Goal: Task Accomplishment & Management: Use online tool/utility

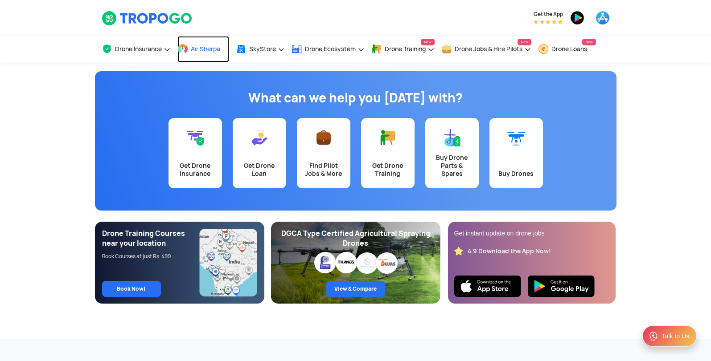
click at [217, 49] on span "Air Sherpa" at bounding box center [205, 48] width 29 height 7
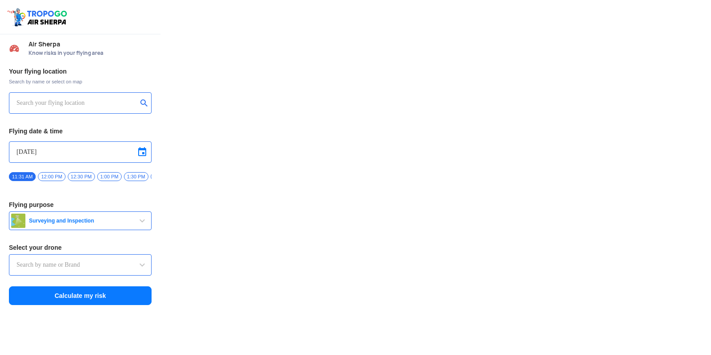
type input "Throttle Dopo"
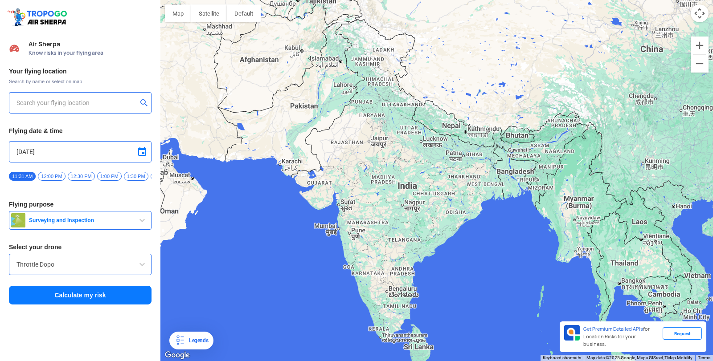
click at [103, 102] on input "text" at bounding box center [76, 103] width 121 height 11
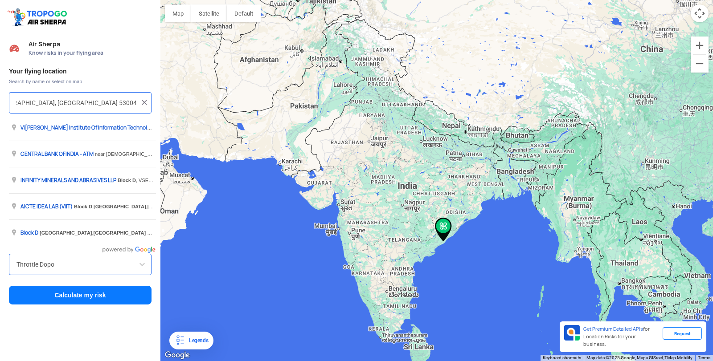
scroll to position [0, 20]
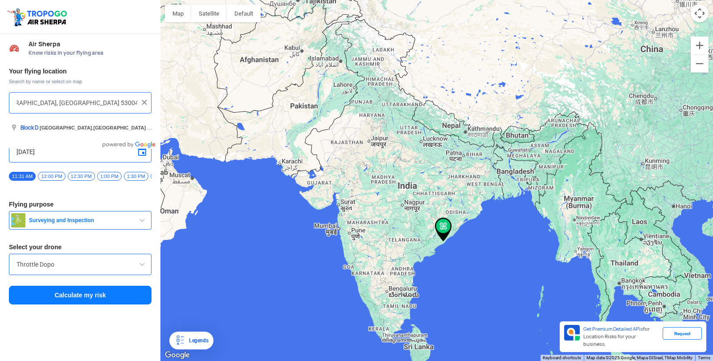
type input "Block D, Visakhapatnam, Andhra Pradesh 530049,"
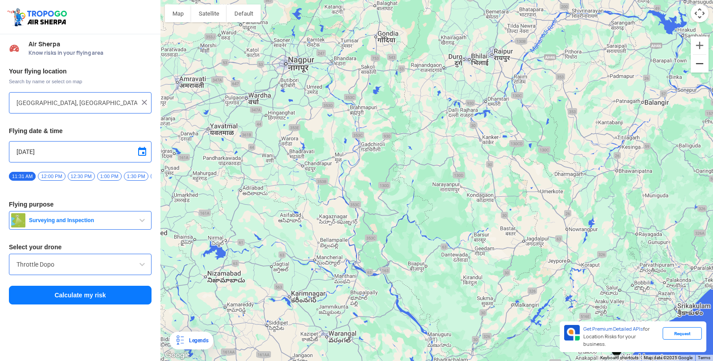
click at [703, 66] on button "Zoom out" at bounding box center [700, 64] width 18 height 18
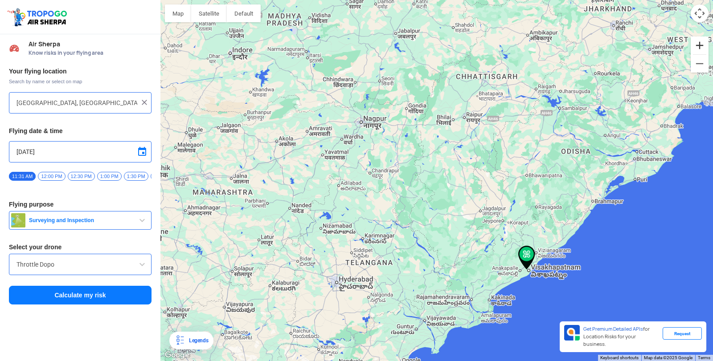
click at [699, 45] on button "Zoom in" at bounding box center [700, 46] width 18 height 18
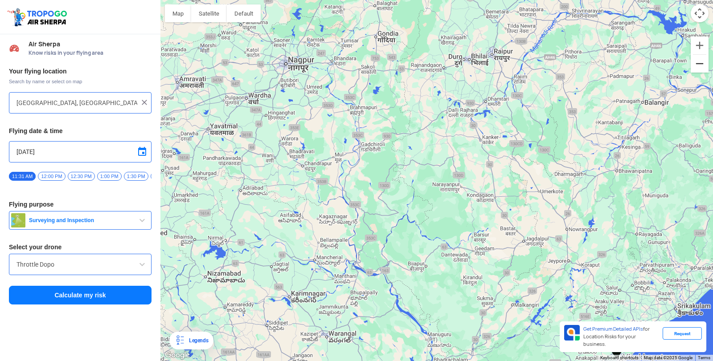
click at [701, 65] on button "Zoom out" at bounding box center [700, 64] width 18 height 18
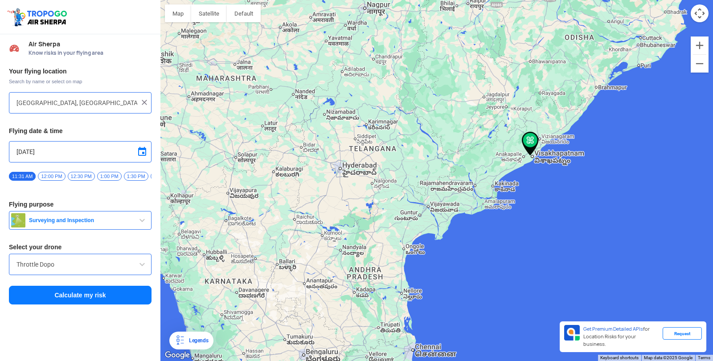
drag, startPoint x: 525, startPoint y: 245, endPoint x: 528, endPoint y: 127, distance: 117.7
click at [528, 127] on div at bounding box center [436, 180] width 552 height 361
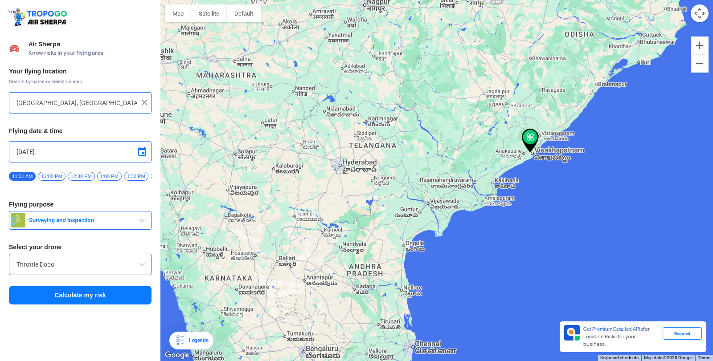
click at [532, 135] on img at bounding box center [530, 141] width 17 height 24
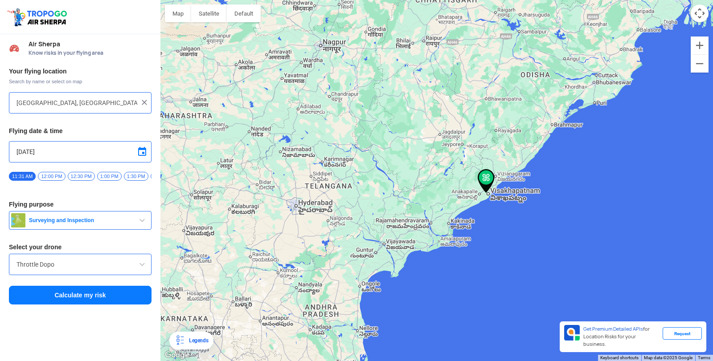
drag, startPoint x: 530, startPoint y: 136, endPoint x: 485, endPoint y: 177, distance: 60.9
click at [485, 177] on img at bounding box center [486, 181] width 17 height 24
click at [699, 45] on button "Zoom in" at bounding box center [700, 46] width 18 height 18
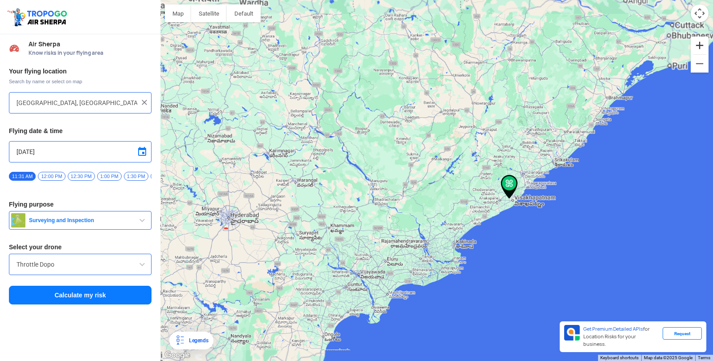
click at [699, 45] on button "Zoom in" at bounding box center [700, 46] width 18 height 18
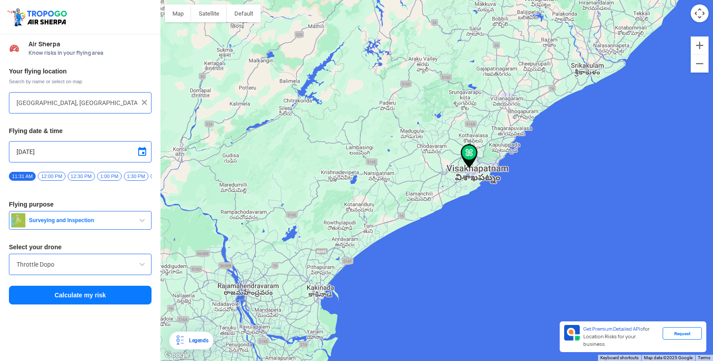
drag, startPoint x: 649, startPoint y: 206, endPoint x: 482, endPoint y: 144, distance: 178.6
click at [482, 144] on div at bounding box center [436, 180] width 552 height 361
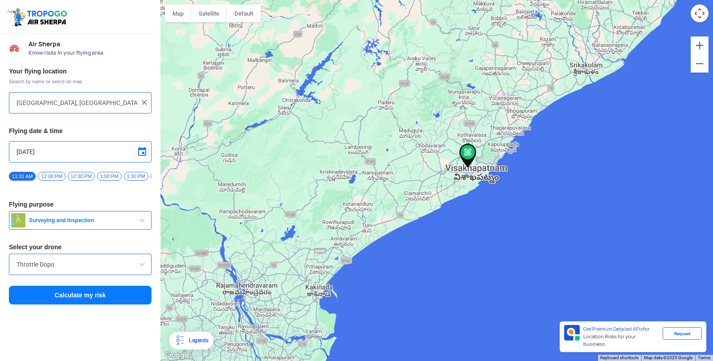
click at [468, 151] on img at bounding box center [467, 156] width 17 height 24
click at [77, 262] on div "Throttle Dopo" at bounding box center [80, 264] width 143 height 21
click at [89, 295] on button "Calculate my risk" at bounding box center [80, 295] width 143 height 19
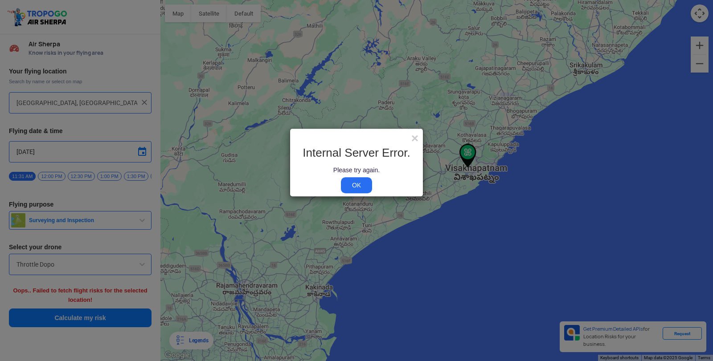
click at [359, 184] on link "OK" at bounding box center [356, 185] width 31 height 16
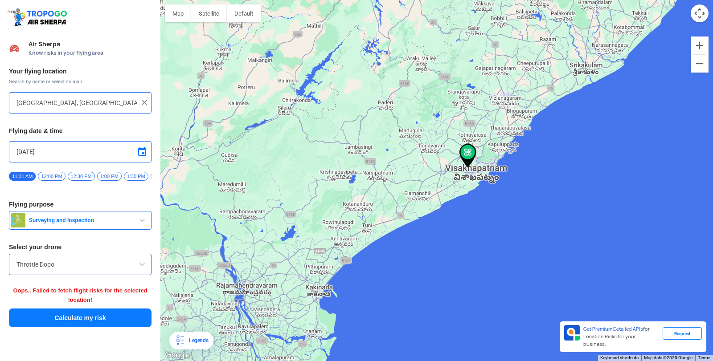
click at [57, 175] on span "12:00 PM" at bounding box center [51, 176] width 27 height 9
click at [82, 224] on span "Surveying and Inspection" at bounding box center [80, 220] width 111 height 7
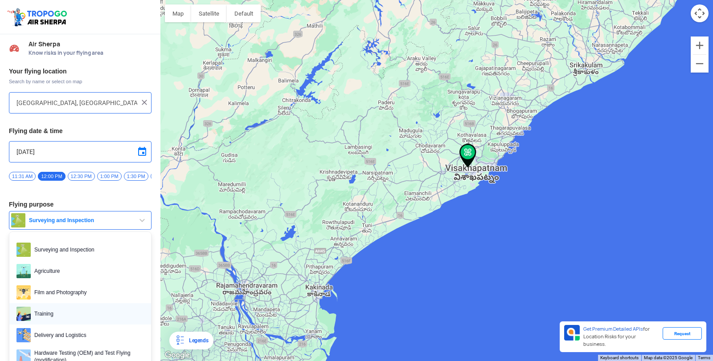
click at [53, 315] on span "Training" at bounding box center [87, 314] width 113 height 14
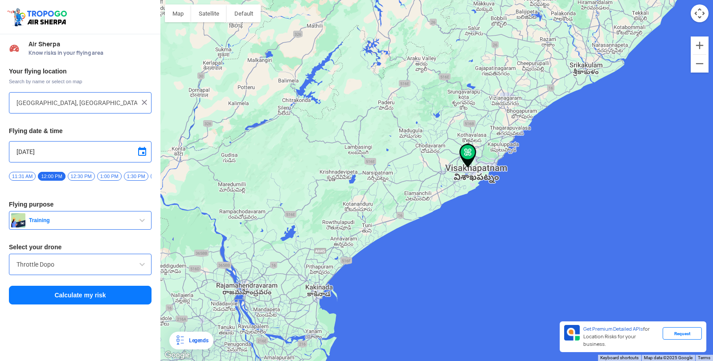
click at [79, 270] on input "Throttle Dopo" at bounding box center [79, 264] width 127 height 11
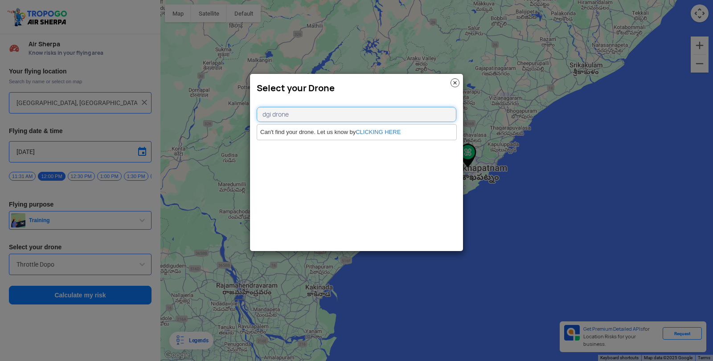
type input "dgi drone"
click at [371, 129] on link "CLICKING HERE" at bounding box center [378, 132] width 45 height 7
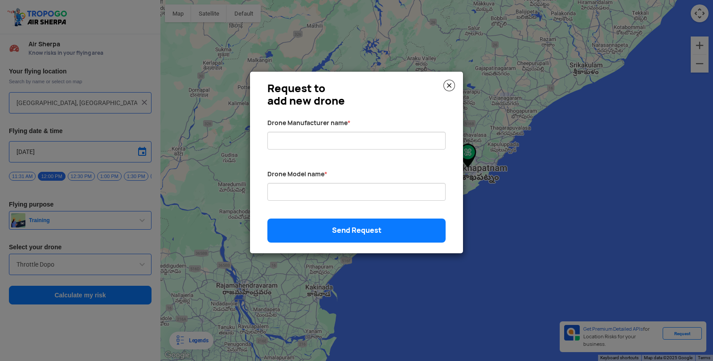
click at [447, 83] on img at bounding box center [449, 86] width 12 height 12
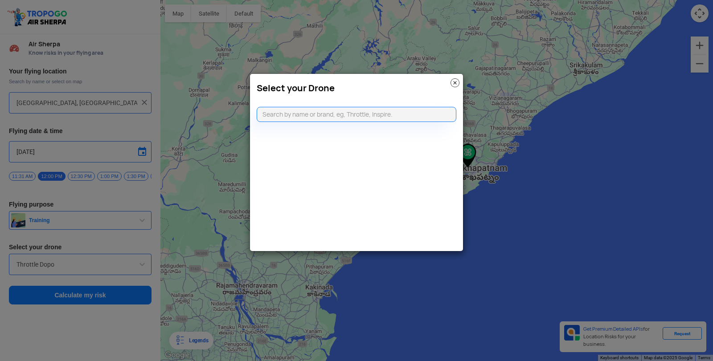
click at [454, 83] on img at bounding box center [454, 82] width 9 height 9
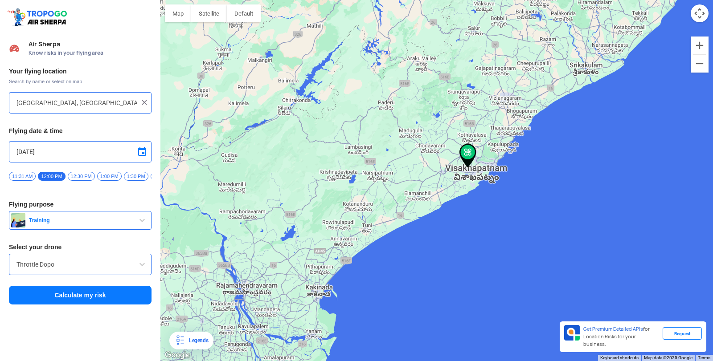
click at [140, 266] on span at bounding box center [142, 264] width 11 height 11
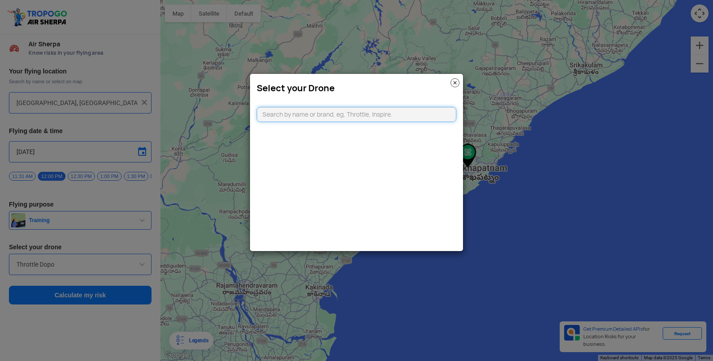
click at [378, 114] on input "text" at bounding box center [357, 114] width 200 height 15
type input "d"
click at [378, 114] on input "text" at bounding box center [357, 114] width 200 height 15
click at [345, 116] on input "text" at bounding box center [357, 114] width 200 height 15
type input "d"
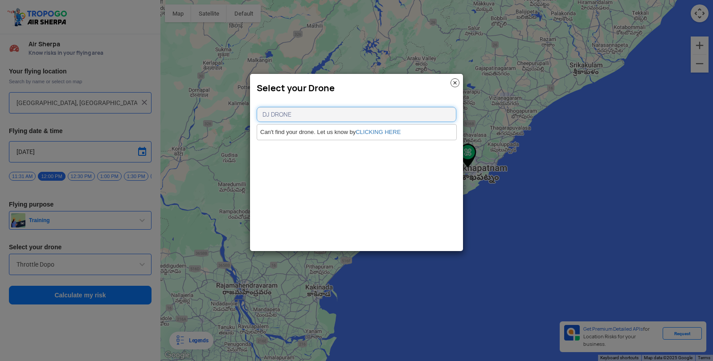
click at [268, 115] on input "DJ DRONE" at bounding box center [357, 114] width 200 height 15
click at [271, 114] on input "DGI DRONE" at bounding box center [357, 114] width 200 height 15
type input "DJI DRONE"
click at [363, 129] on link "CLICKING HERE" at bounding box center [378, 132] width 45 height 7
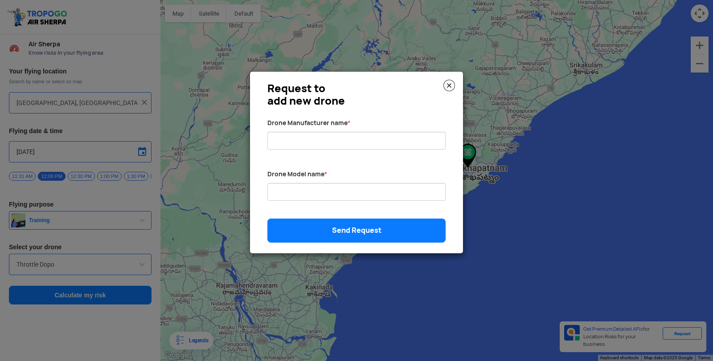
click at [447, 88] on img at bounding box center [449, 86] width 12 height 12
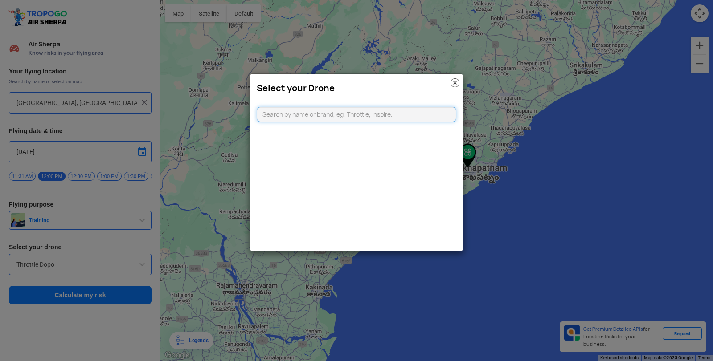
click at [410, 117] on input "text" at bounding box center [357, 114] width 200 height 15
click at [409, 110] on input "text" at bounding box center [357, 114] width 200 height 15
click at [455, 85] on img at bounding box center [454, 82] width 9 height 9
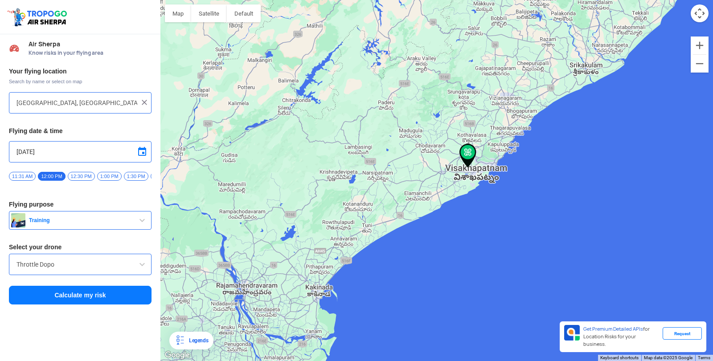
click at [131, 298] on button "Calculate my risk" at bounding box center [80, 295] width 143 height 19
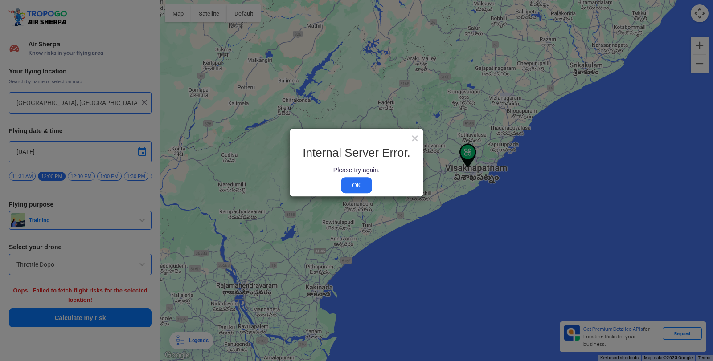
click at [352, 185] on link "OK" at bounding box center [356, 185] width 31 height 16
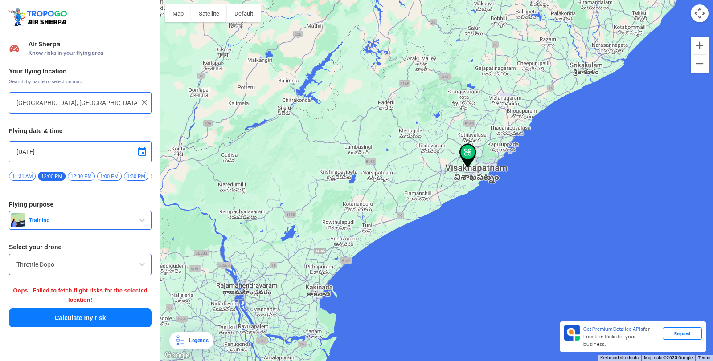
click at [108, 270] on input "Throttle Dopo" at bounding box center [79, 264] width 127 height 11
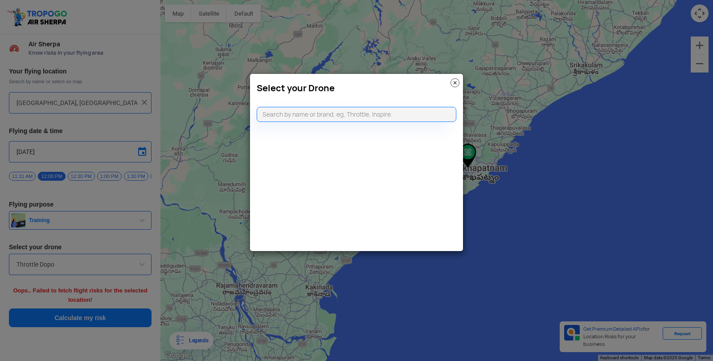
click at [108, 272] on modal-container "Select your Drone" at bounding box center [356, 180] width 713 height 361
click at [146, 268] on modal-container "Select your Drone" at bounding box center [356, 180] width 713 height 361
click at [452, 85] on img at bounding box center [454, 82] width 9 height 9
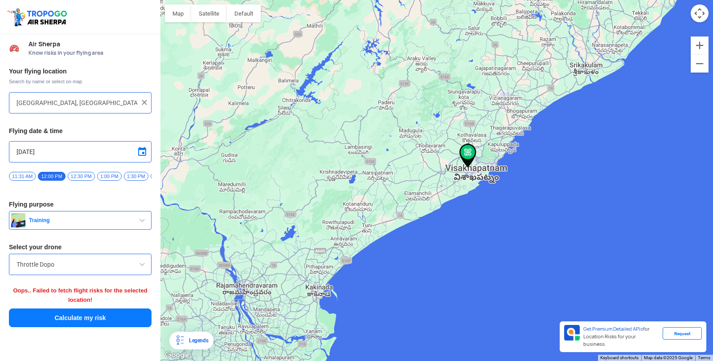
click at [91, 269] on input "Throttle Dopo" at bounding box center [79, 264] width 127 height 11
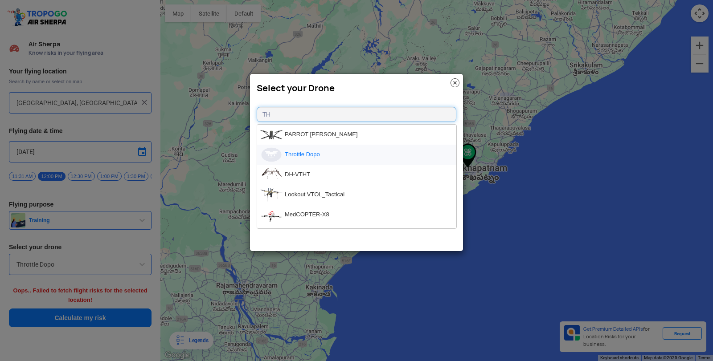
type input "TH"
click at [281, 159] on img at bounding box center [271, 155] width 22 height 16
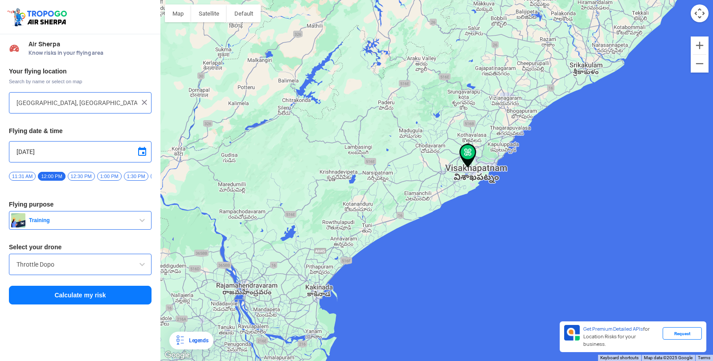
click at [139, 295] on button "Calculate my risk" at bounding box center [80, 295] width 143 height 19
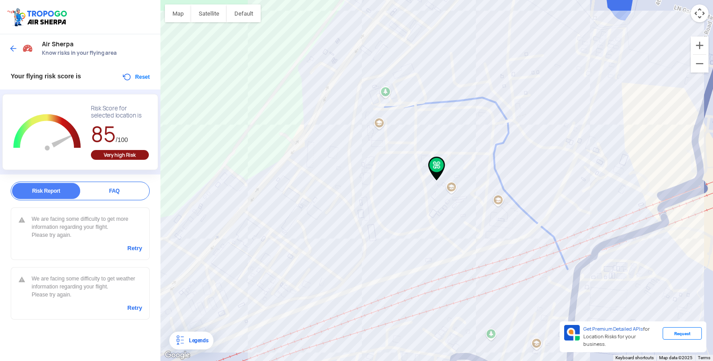
click at [380, 205] on div at bounding box center [436, 180] width 552 height 361
click at [380, 121] on div at bounding box center [436, 180] width 552 height 361
click at [387, 87] on div at bounding box center [436, 180] width 552 height 361
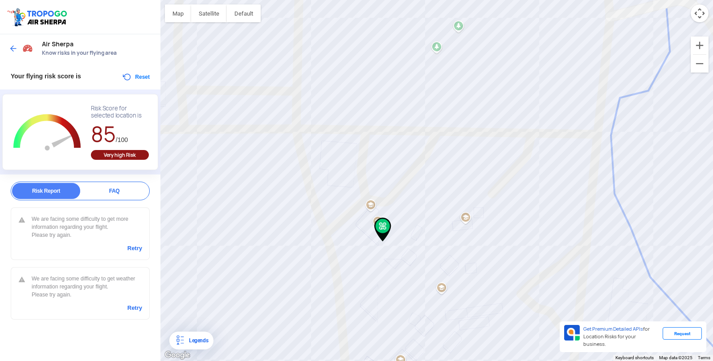
drag, startPoint x: 544, startPoint y: 234, endPoint x: 378, endPoint y: 186, distance: 172.7
click at [378, 186] on div at bounding box center [436, 180] width 552 height 361
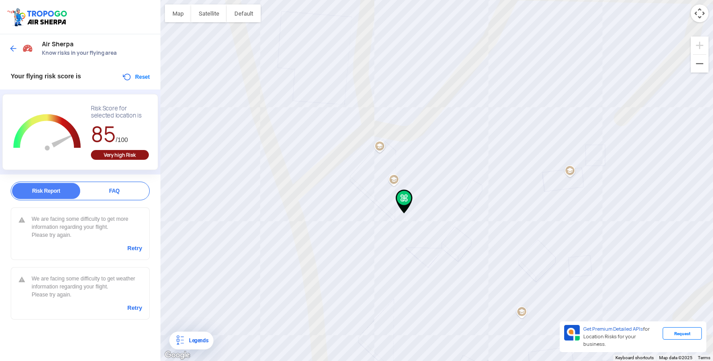
drag, startPoint x: 356, startPoint y: 281, endPoint x: 400, endPoint y: 188, distance: 103.2
click at [400, 188] on div at bounding box center [436, 180] width 552 height 361
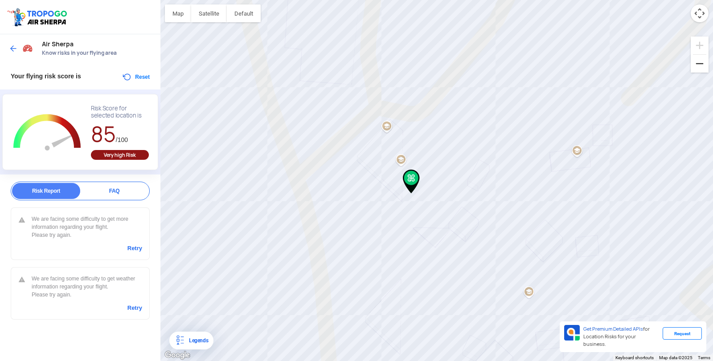
click at [704, 64] on button "Zoom out" at bounding box center [700, 64] width 18 height 18
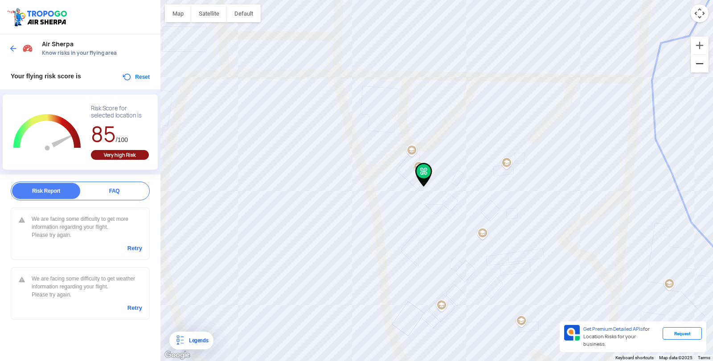
click at [704, 64] on button "Zoom out" at bounding box center [700, 64] width 18 height 18
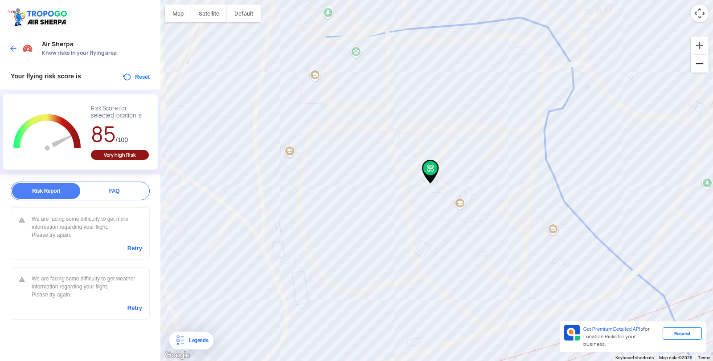
click at [704, 64] on button "Zoom out" at bounding box center [700, 64] width 18 height 18
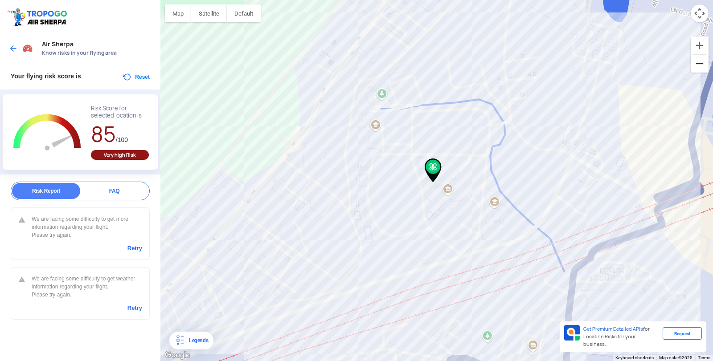
click at [704, 64] on button "Zoom out" at bounding box center [700, 64] width 18 height 18
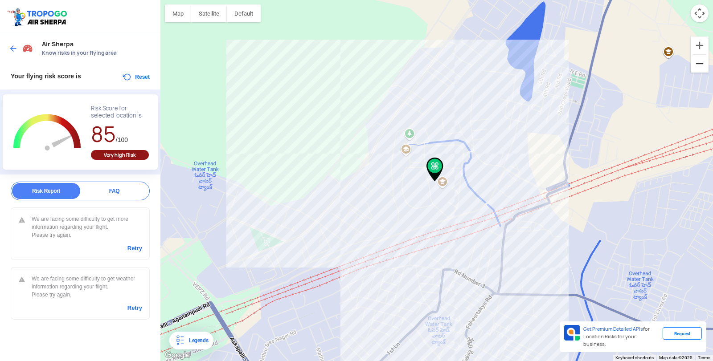
click at [702, 68] on button "Zoom out" at bounding box center [700, 64] width 18 height 18
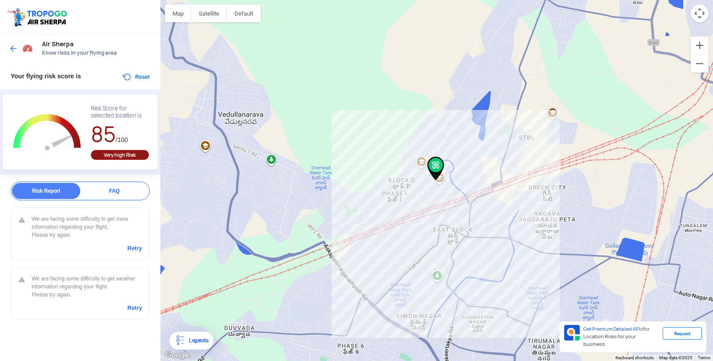
click at [15, 47] on img at bounding box center [13, 48] width 9 height 9
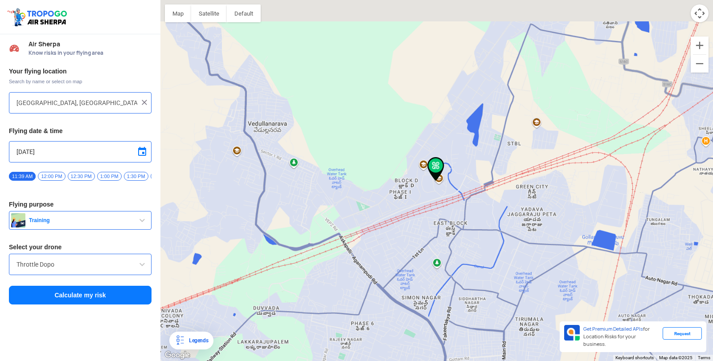
type input "[GEOGRAPHIC_DATA], [GEOGRAPHIC_DATA] 530049, [GEOGRAPHIC_DATA]"
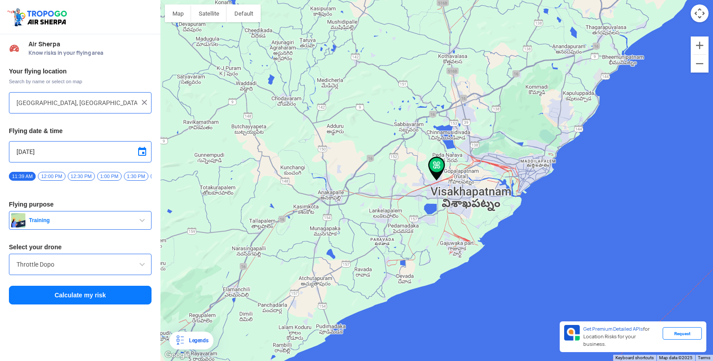
click at [85, 298] on button "Calculate my risk" at bounding box center [80, 295] width 143 height 19
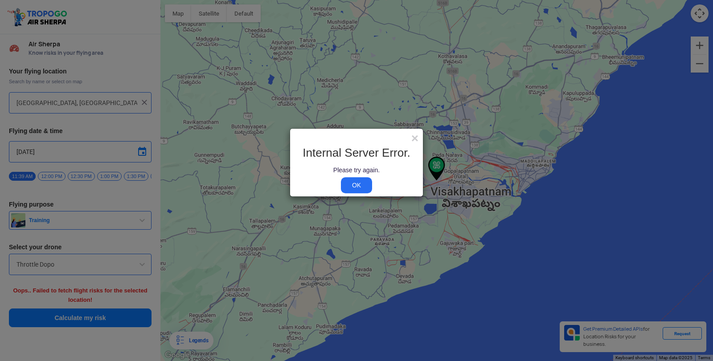
click at [350, 185] on link "OK" at bounding box center [356, 185] width 31 height 16
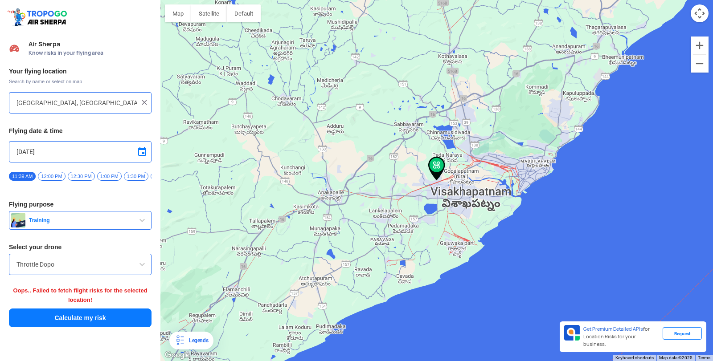
click at [52, 173] on span "12:00 PM" at bounding box center [51, 176] width 27 height 9
click at [91, 266] on input "Throttle Dopo" at bounding box center [79, 264] width 127 height 11
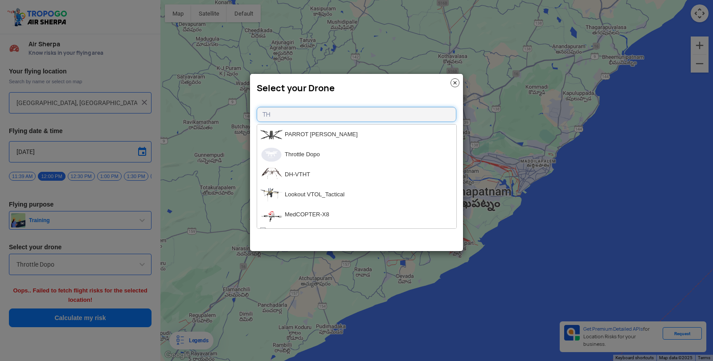
type input "TH"
click at [295, 163] on li "Throttle Dopo" at bounding box center [356, 155] width 199 height 20
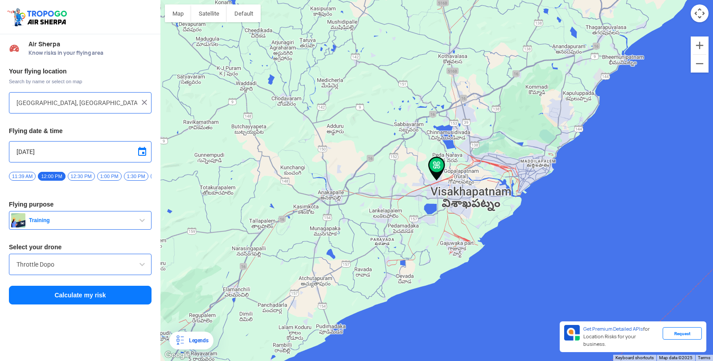
click at [125, 295] on button "Calculate my risk" at bounding box center [80, 295] width 143 height 19
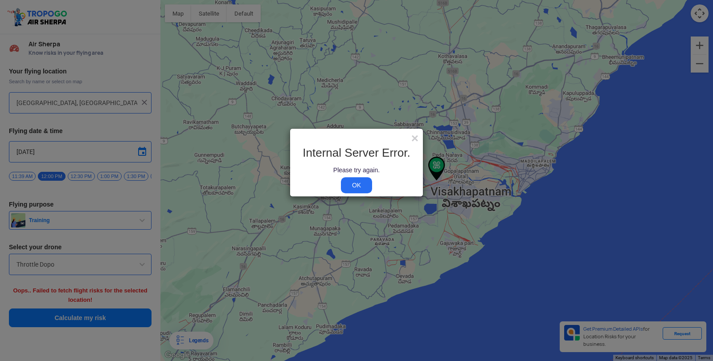
click at [115, 320] on modal-container "× Internal Server Error. Please try again. OK" at bounding box center [356, 180] width 713 height 361
click at [360, 184] on link "OK" at bounding box center [356, 185] width 31 height 16
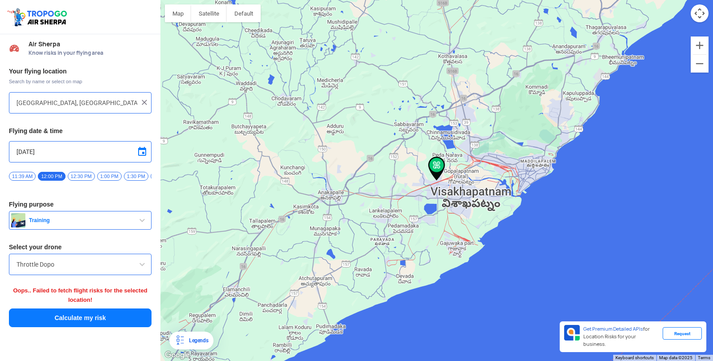
click at [139, 151] on span at bounding box center [142, 152] width 11 height 11
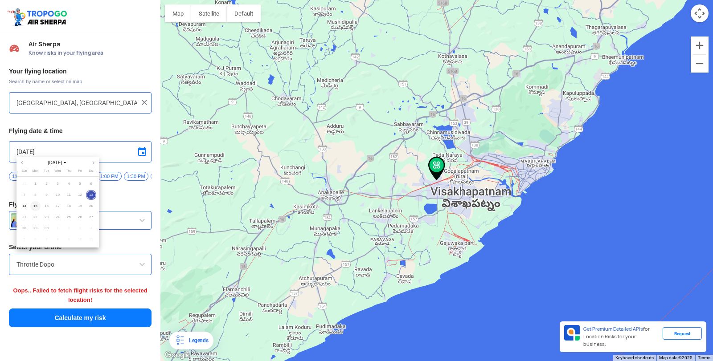
click at [30, 206] on span "15" at bounding box center [35, 206] width 10 height 10
type input "9/15/2025"
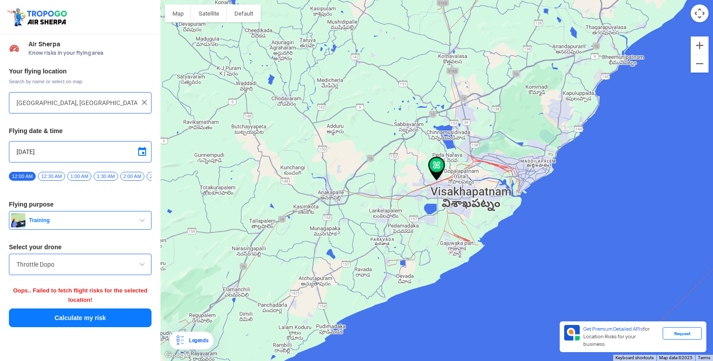
click at [145, 104] on img at bounding box center [144, 102] width 9 height 9
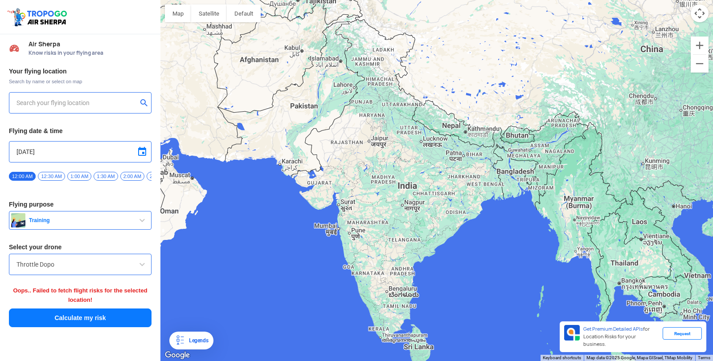
click at [113, 100] on input "text" at bounding box center [76, 103] width 121 height 11
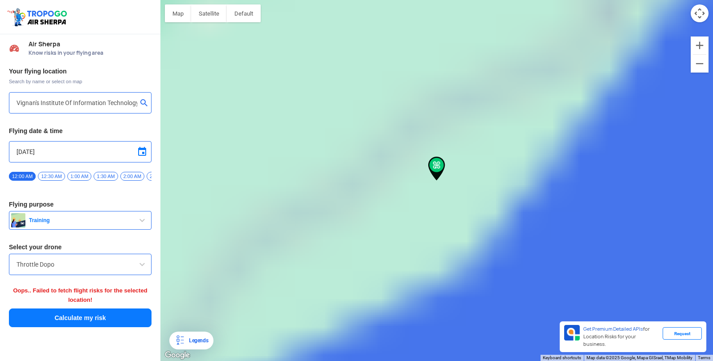
type input "[GEOGRAPHIC_DATA], [GEOGRAPHIC_DATA] 530049, [GEOGRAPHIC_DATA]"
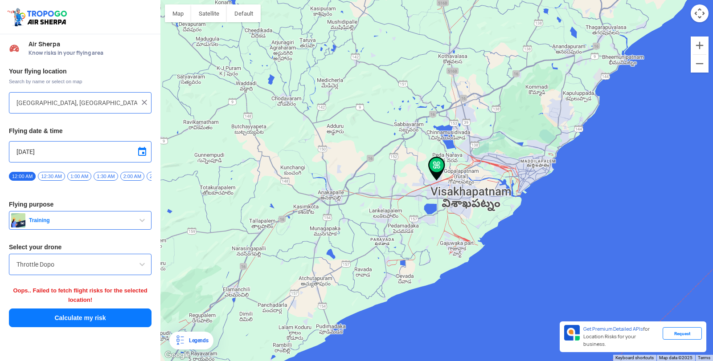
click at [83, 315] on button "Calculate my risk" at bounding box center [80, 318] width 143 height 19
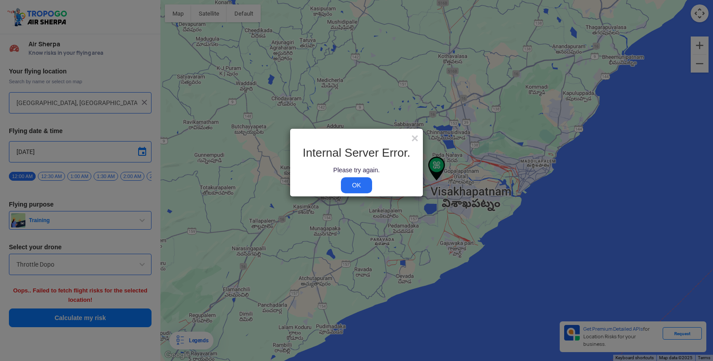
click at [348, 182] on link "OK" at bounding box center [356, 185] width 31 height 16
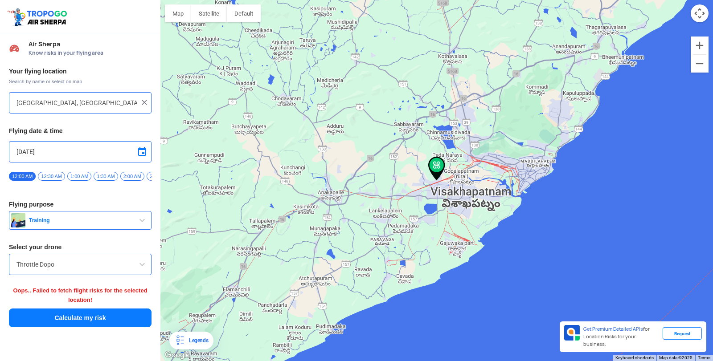
click at [135, 266] on input "Throttle Dopo" at bounding box center [79, 264] width 127 height 11
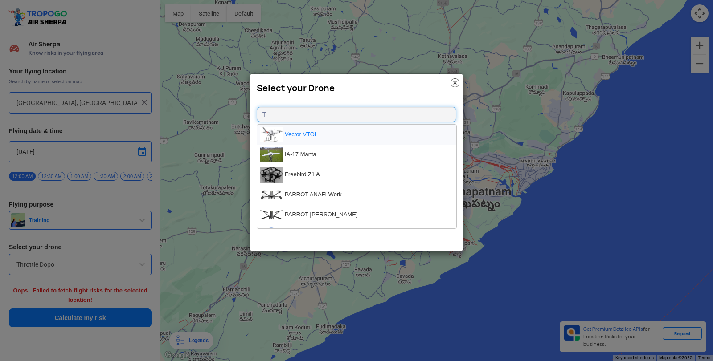
type input "T"
click at [319, 141] on li "Vector VTOL" at bounding box center [356, 135] width 199 height 20
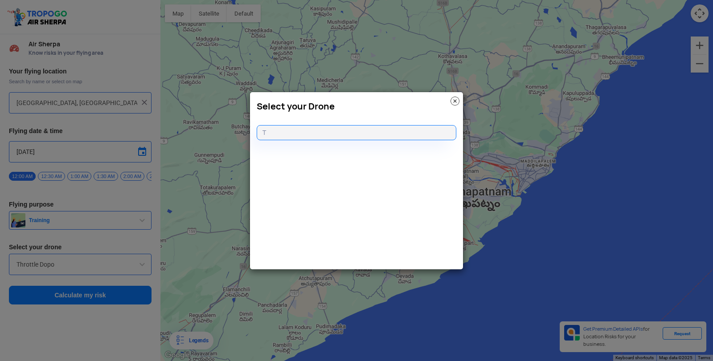
type input "Vector VTOL"
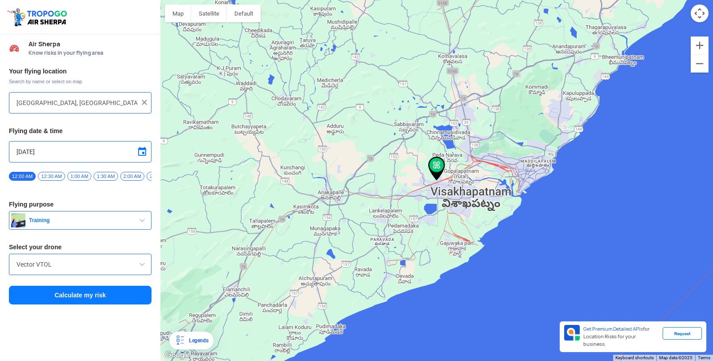
click at [139, 299] on button "Calculate my risk" at bounding box center [80, 295] width 143 height 19
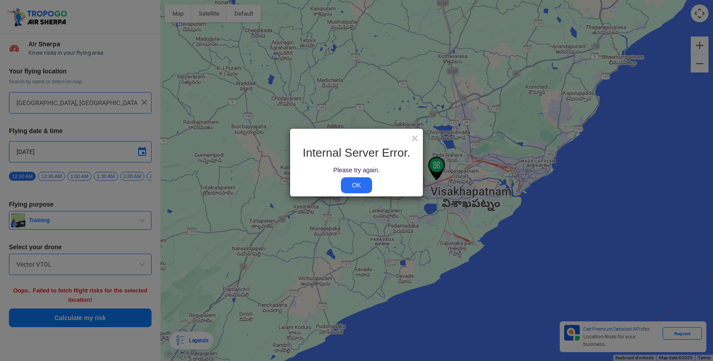
click at [348, 185] on link "OK" at bounding box center [356, 185] width 31 height 16
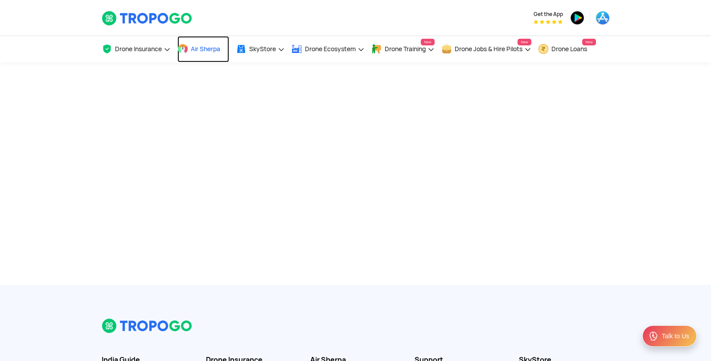
click at [197, 51] on span "Air Sherpa" at bounding box center [205, 48] width 29 height 7
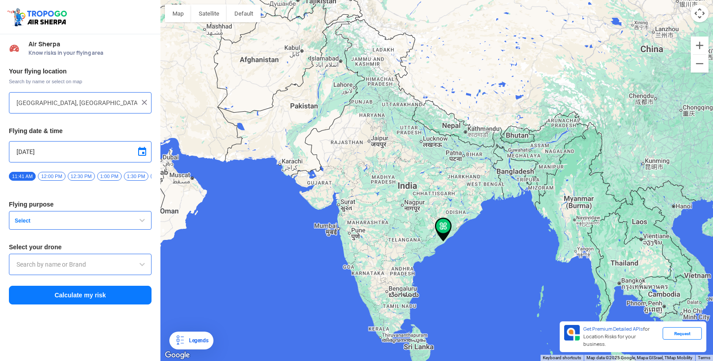
click at [102, 102] on input "[GEOGRAPHIC_DATA], [GEOGRAPHIC_DATA] 530049, [GEOGRAPHIC_DATA]" at bounding box center [76, 103] width 121 height 11
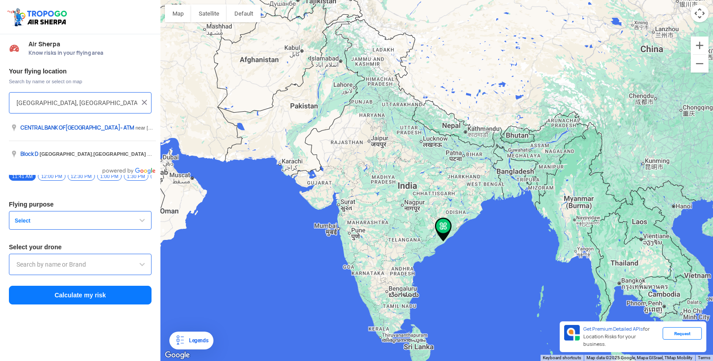
drag, startPoint x: 134, startPoint y: 102, endPoint x: 0, endPoint y: 80, distance: 135.9
click at [0, 80] on div "Your flying location Search by name or select on map Block D, Visakhapatnam, An…" at bounding box center [80, 186] width 160 height 247
type input "530049, India"
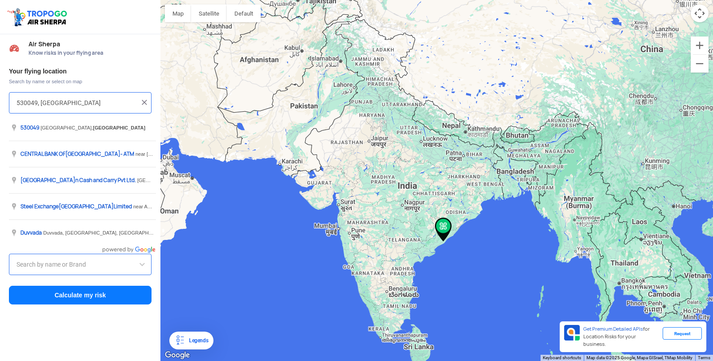
drag, startPoint x: 83, startPoint y: 104, endPoint x: 0, endPoint y: 101, distance: 82.9
click at [0, 101] on div "Your flying location Search by name or select on map 530049, India Flying date …" at bounding box center [80, 186] width 160 height 247
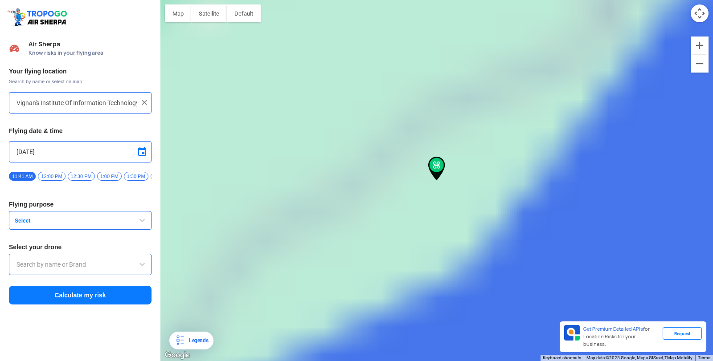
type input "Block D, Visakhapatnam, Andhra Pradesh 530049, India"
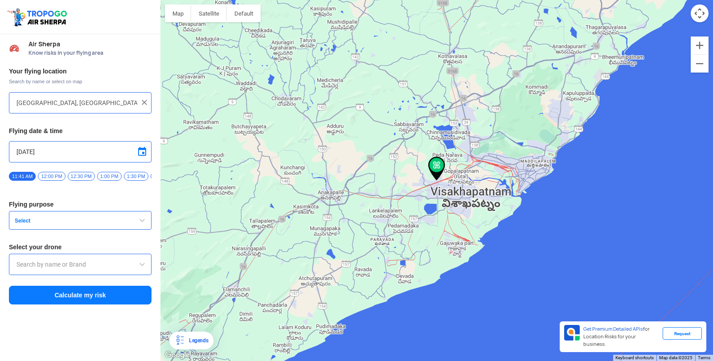
click at [127, 225] on button "Select" at bounding box center [80, 220] width 143 height 19
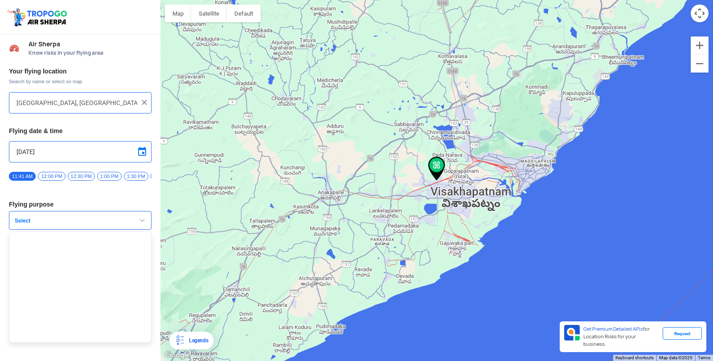
click at [147, 225] on span "button" at bounding box center [142, 220] width 11 height 11
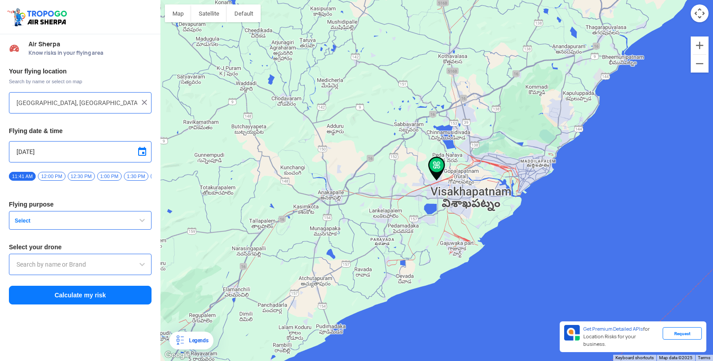
click at [147, 225] on span "button" at bounding box center [142, 220] width 11 height 11
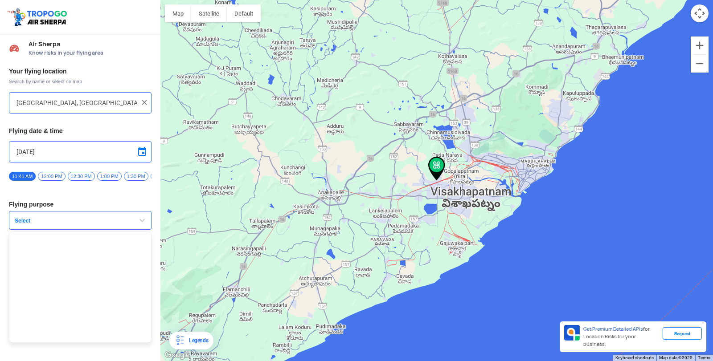
click at [123, 221] on button "Select" at bounding box center [80, 220] width 143 height 19
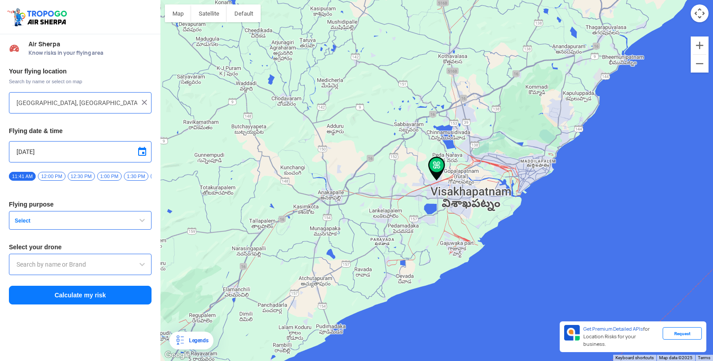
click at [116, 266] on input "text" at bounding box center [79, 264] width 127 height 11
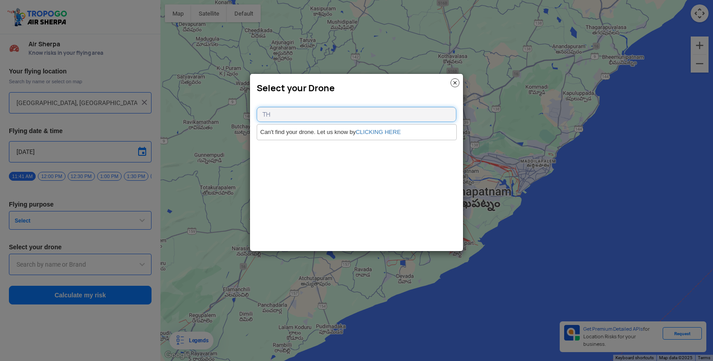
type input "TH"
click at [450, 81] on img at bounding box center [454, 82] width 9 height 9
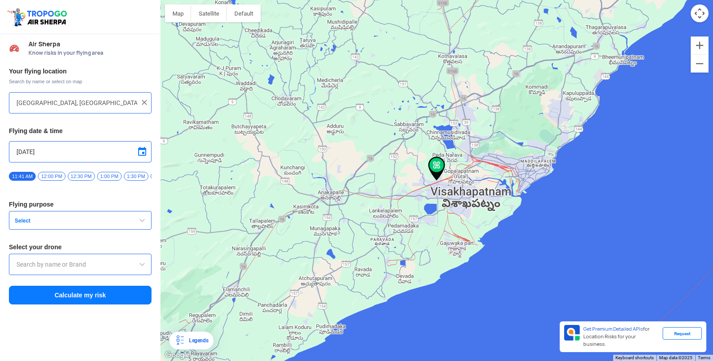
click at [58, 176] on span "12:00 PM" at bounding box center [51, 176] width 27 height 9
click at [79, 225] on span "Select" at bounding box center [66, 220] width 111 height 7
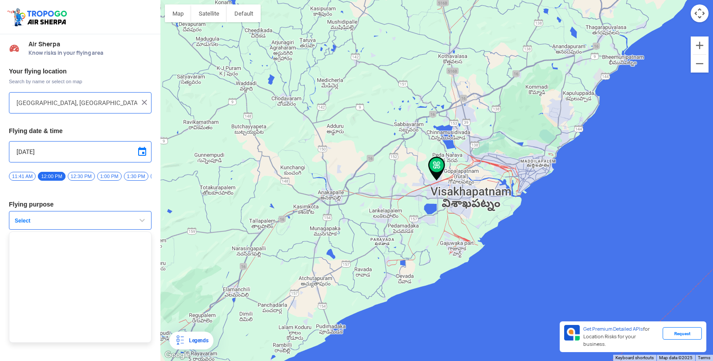
click at [121, 270] on ul at bounding box center [80, 287] width 143 height 111
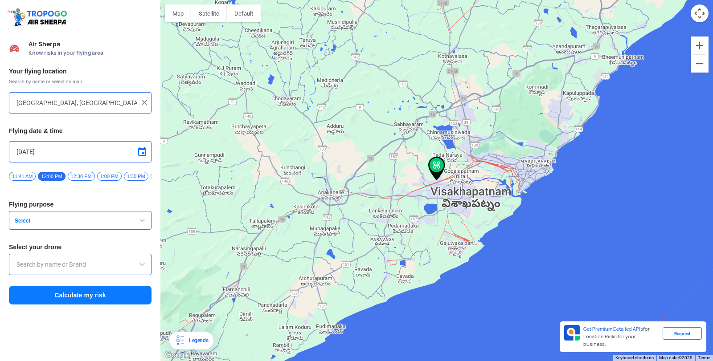
click at [120, 299] on button "Calculate my risk" at bounding box center [80, 295] width 143 height 19
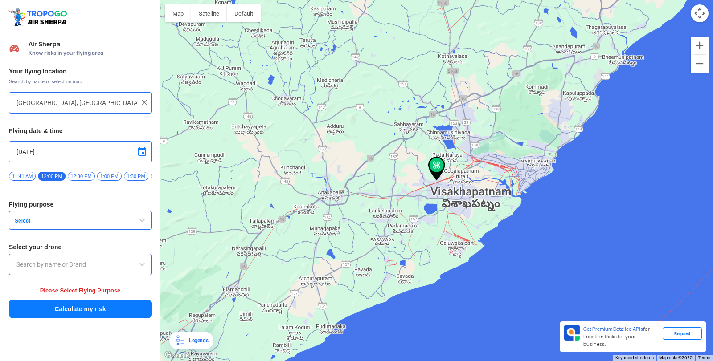
click at [144, 224] on span "button" at bounding box center [142, 220] width 11 height 11
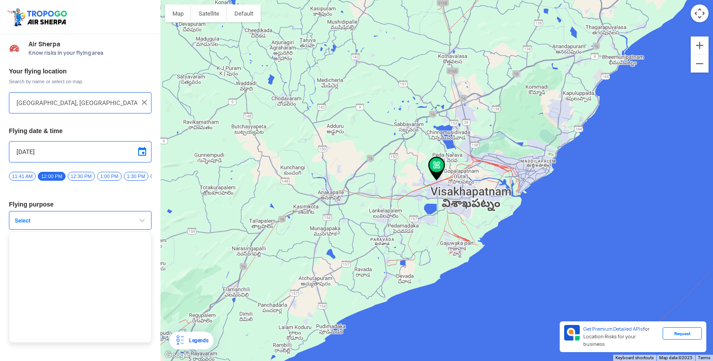
click at [144, 224] on span "button" at bounding box center [142, 220] width 11 height 11
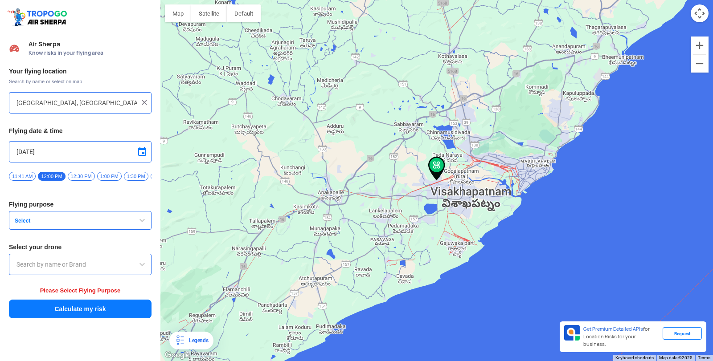
click at [144, 224] on span "button" at bounding box center [142, 220] width 11 height 11
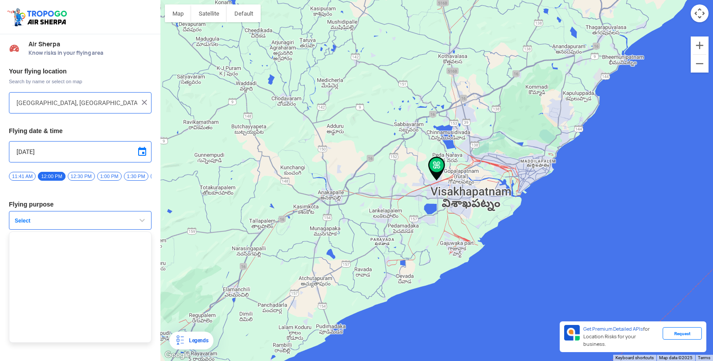
drag, startPoint x: 145, startPoint y: 223, endPoint x: 215, endPoint y: 290, distance: 97.1
click at [215, 290] on div at bounding box center [436, 180] width 552 height 361
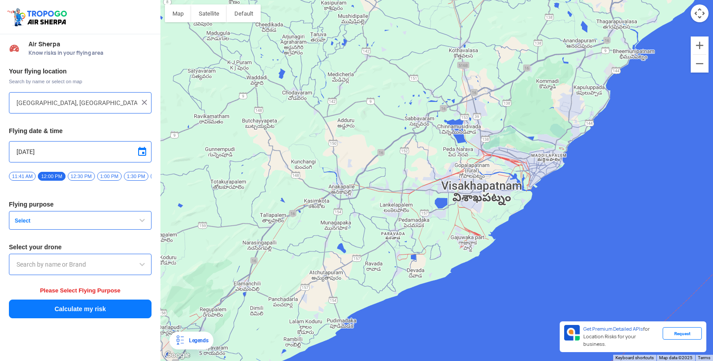
type input "Yerravaram, Andhra Pradesh, India"
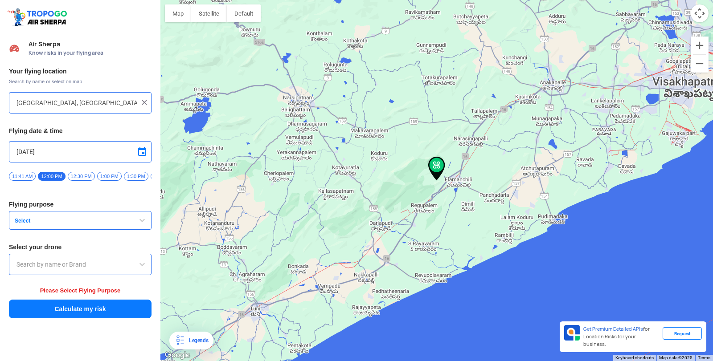
click at [94, 225] on span "Select" at bounding box center [66, 220] width 111 height 7
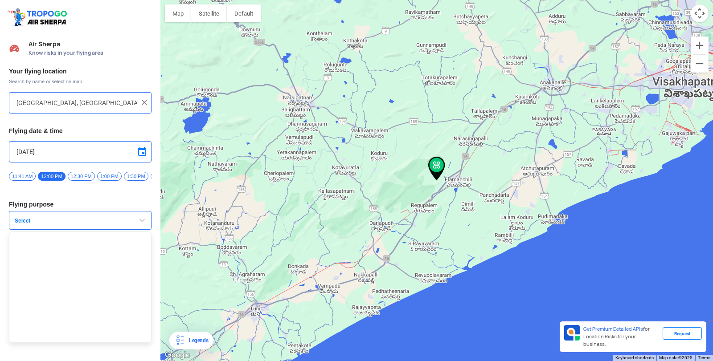
click at [138, 230] on button "Select" at bounding box center [80, 220] width 143 height 19
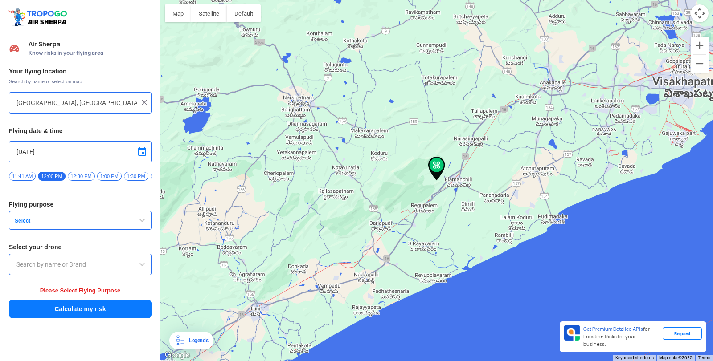
click at [138, 230] on button "Select" at bounding box center [80, 220] width 143 height 19
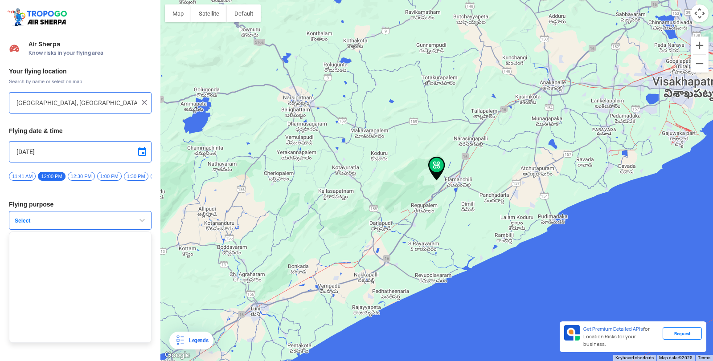
click at [133, 262] on ul at bounding box center [80, 287] width 143 height 111
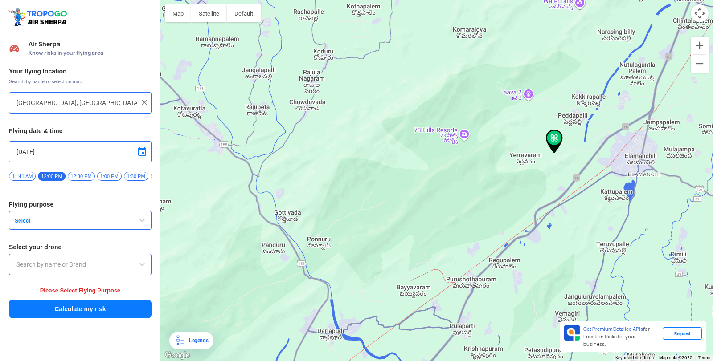
click at [549, 156] on div at bounding box center [436, 180] width 552 height 361
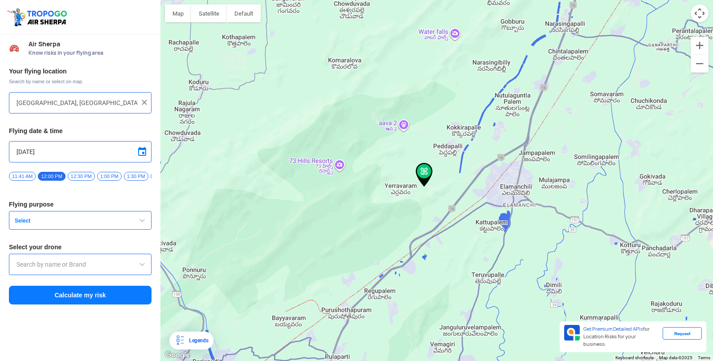
drag, startPoint x: 549, startPoint y: 156, endPoint x: 521, endPoint y: 168, distance: 30.0
click at [522, 168] on div at bounding box center [436, 180] width 552 height 361
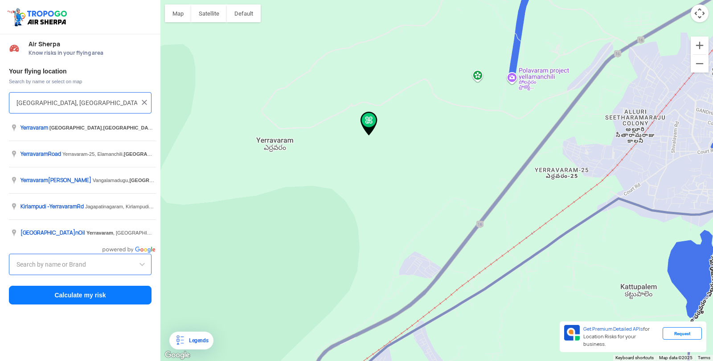
drag, startPoint x: 123, startPoint y: 105, endPoint x: 0, endPoint y: 91, distance: 124.2
click at [0, 91] on div "Your flying location Search by name or select on map Yerravaram, Andhra Pradesh…" at bounding box center [80, 186] width 160 height 247
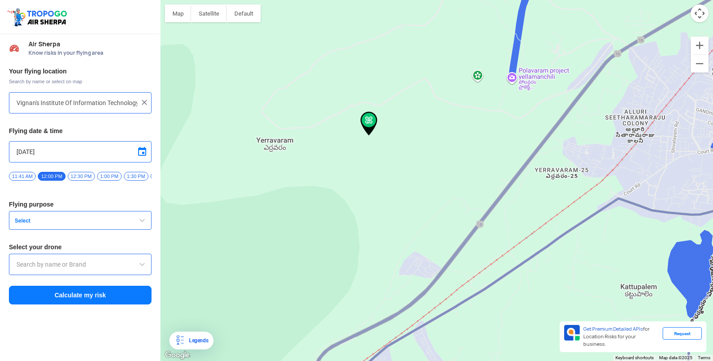
type input "[GEOGRAPHIC_DATA], [GEOGRAPHIC_DATA] 530049, [GEOGRAPHIC_DATA]"
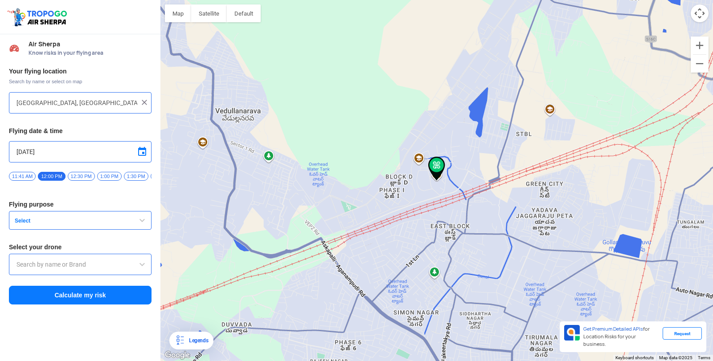
click at [143, 226] on span "button" at bounding box center [142, 220] width 11 height 11
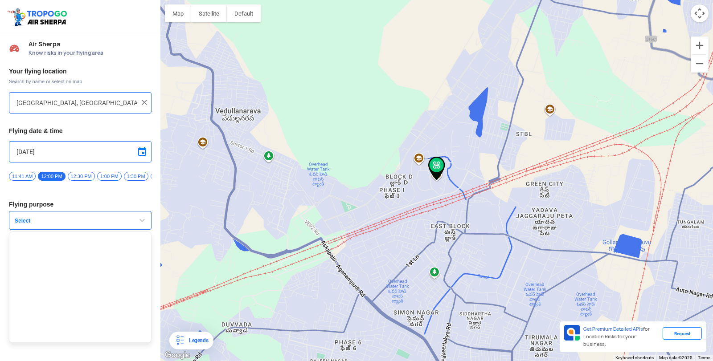
click at [143, 226] on span "button" at bounding box center [142, 220] width 11 height 11
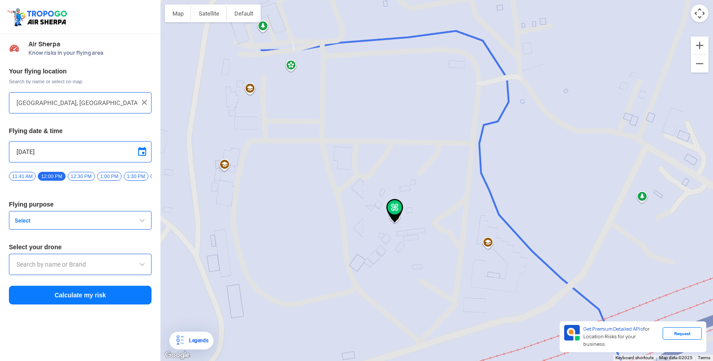
drag, startPoint x: 303, startPoint y: 247, endPoint x: 389, endPoint y: 176, distance: 112.7
click at [389, 176] on div at bounding box center [436, 180] width 552 height 361
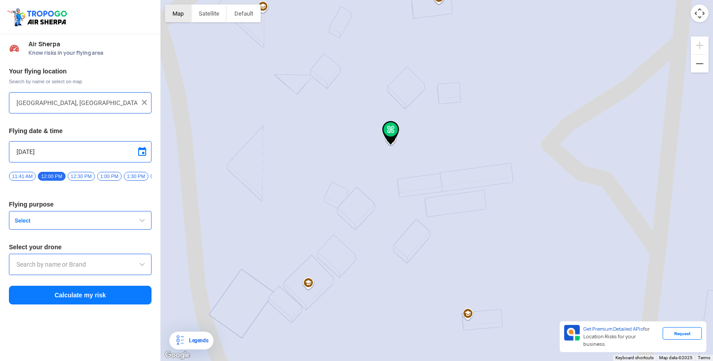
click at [187, 13] on button "Map" at bounding box center [178, 13] width 26 height 18
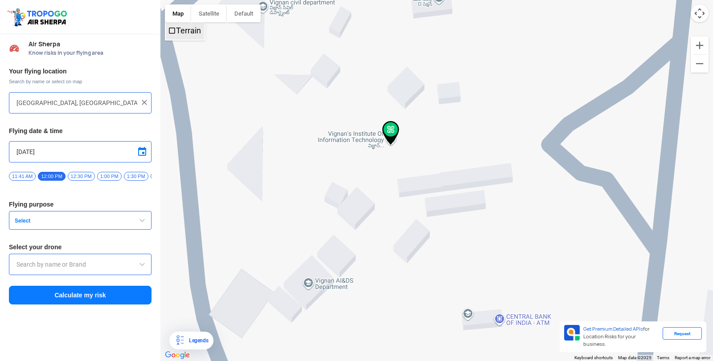
click at [194, 30] on label "Terrain" at bounding box center [188, 30] width 25 height 9
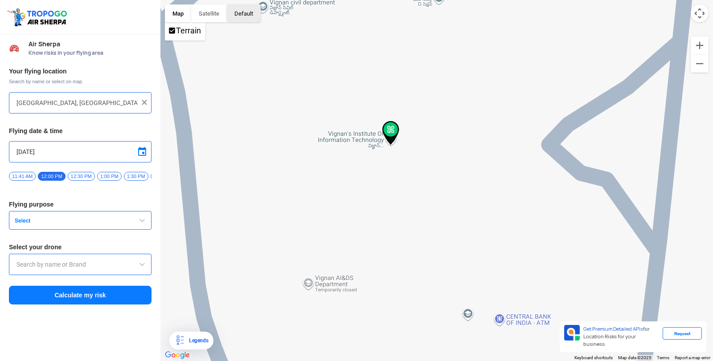
click at [239, 15] on button "button" at bounding box center [244, 13] width 34 height 18
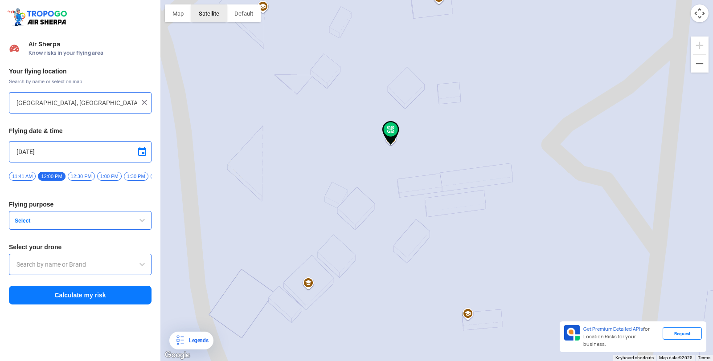
click at [214, 16] on button "Satellite" at bounding box center [209, 13] width 36 height 18
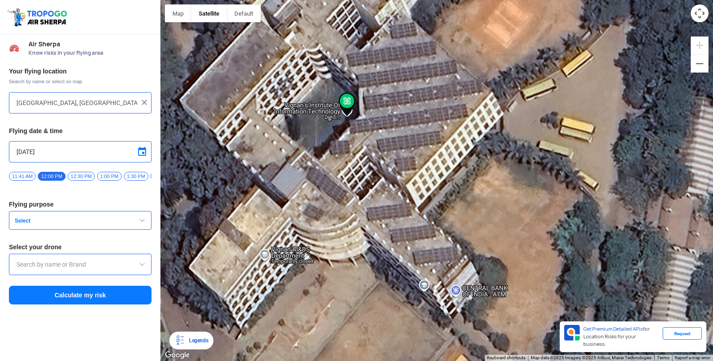
click at [133, 225] on button "Select" at bounding box center [80, 220] width 143 height 19
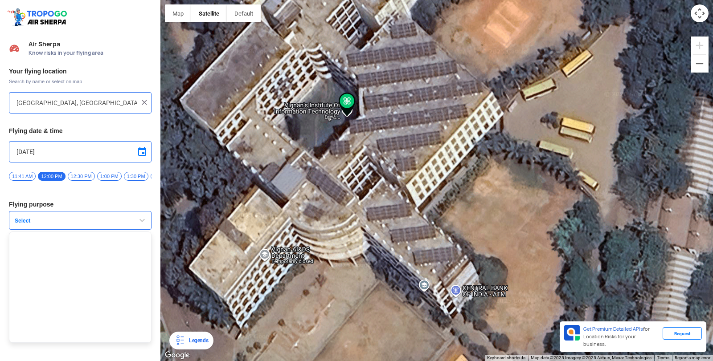
click at [147, 223] on span "button" at bounding box center [142, 220] width 11 height 11
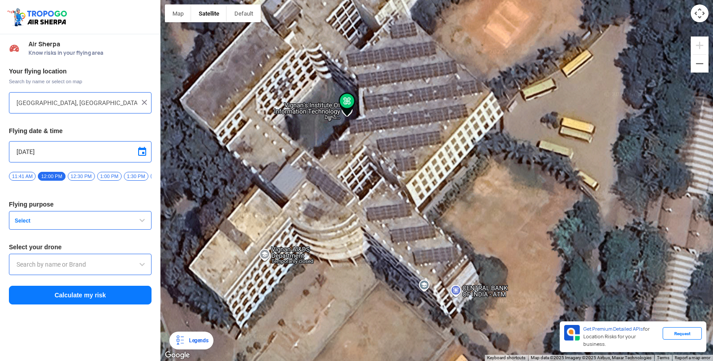
click at [147, 223] on span "button" at bounding box center [142, 220] width 11 height 11
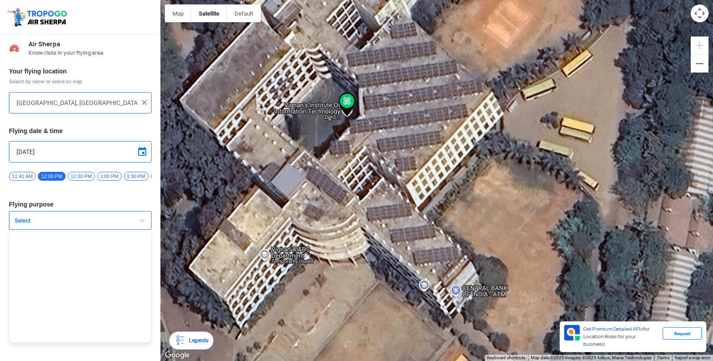
drag, startPoint x: 293, startPoint y: 167, endPoint x: 299, endPoint y: 160, distance: 9.1
click at [143, 220] on span "button" at bounding box center [142, 220] width 11 height 11
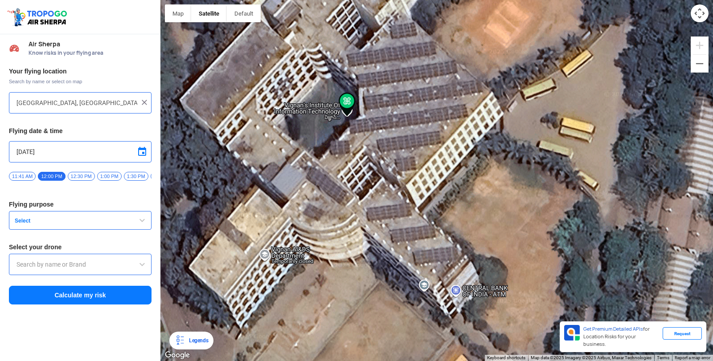
click at [143, 220] on span "button" at bounding box center [142, 220] width 11 height 11
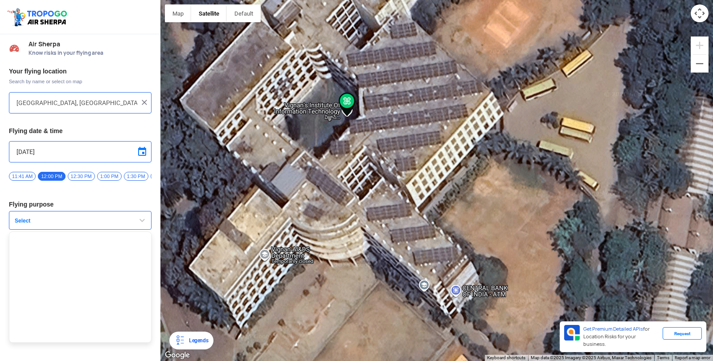
click at [143, 102] on img at bounding box center [144, 102] width 9 height 9
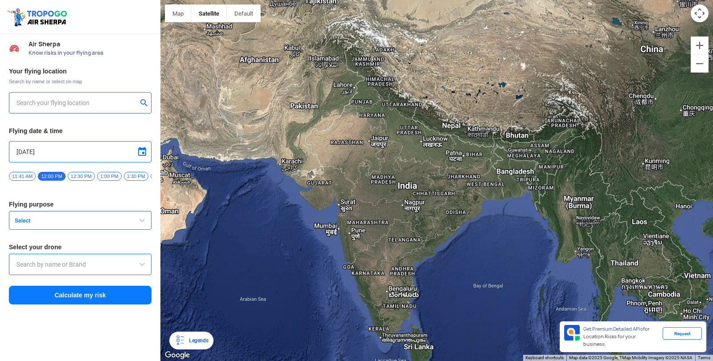
click at [114, 98] on input "text" at bounding box center [76, 103] width 121 height 11
type input "[GEOGRAPHIC_DATA], [GEOGRAPHIC_DATA] 530049, [GEOGRAPHIC_DATA]"
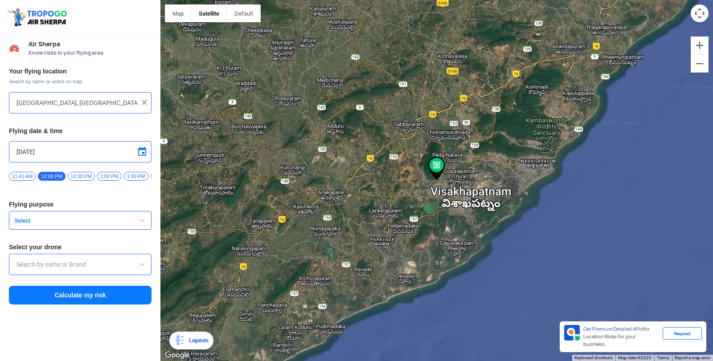
click at [143, 222] on span "button" at bounding box center [142, 220] width 11 height 11
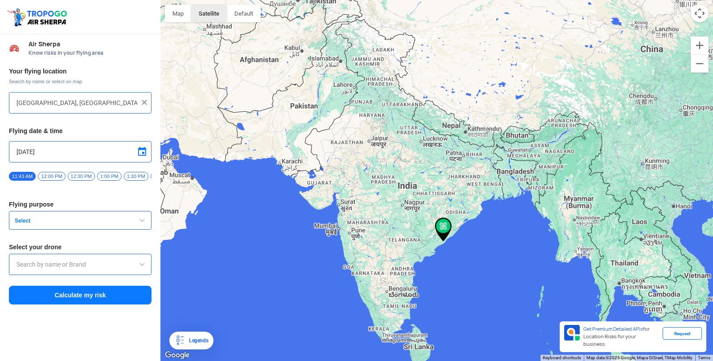
click at [198, 16] on button "Satellite" at bounding box center [209, 13] width 36 height 18
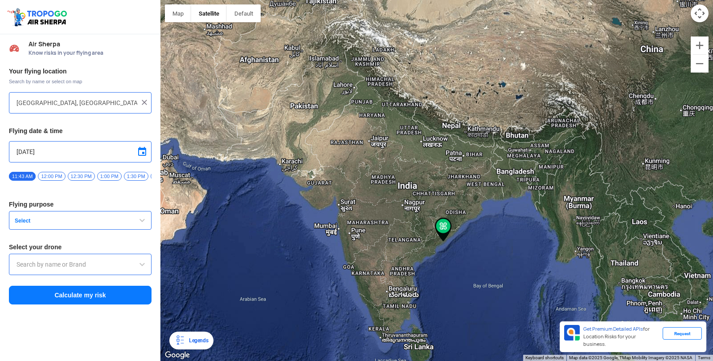
click at [140, 221] on span "button" at bounding box center [142, 220] width 11 height 11
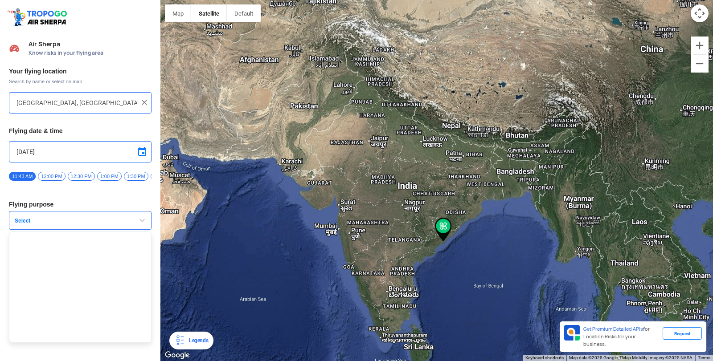
click at [79, 179] on span "12:30 PM" at bounding box center [81, 176] width 27 height 9
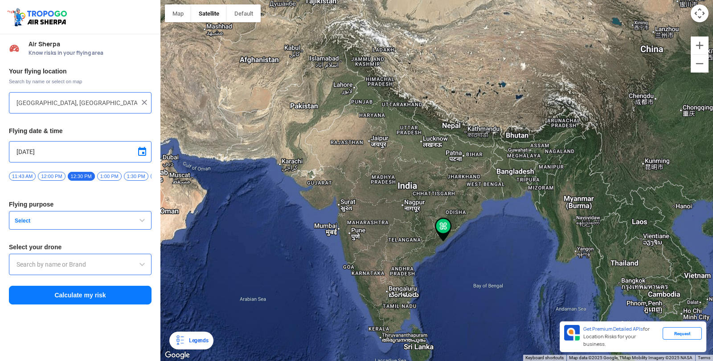
click at [140, 223] on span "button" at bounding box center [142, 220] width 11 height 11
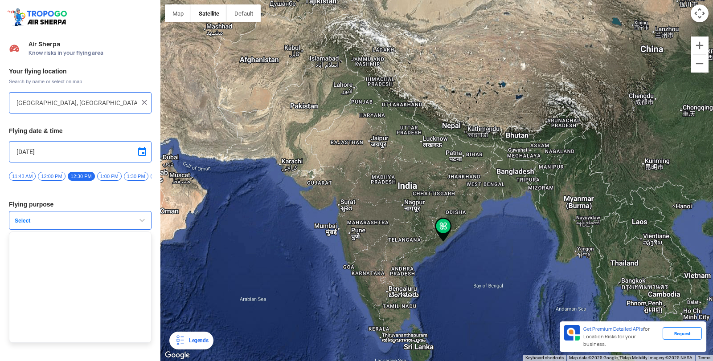
click at [398, 241] on div at bounding box center [436, 180] width 552 height 361
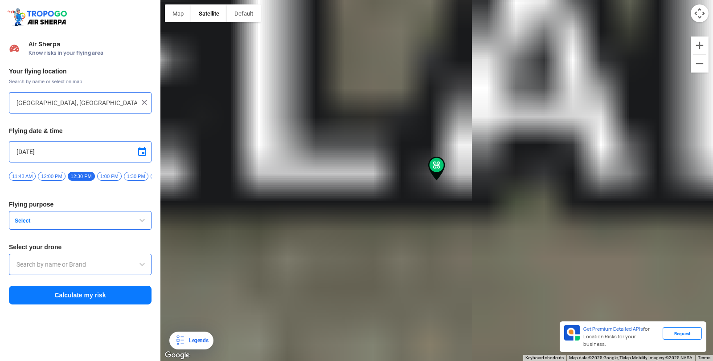
type input "Mamidiyal, Telangana, India"
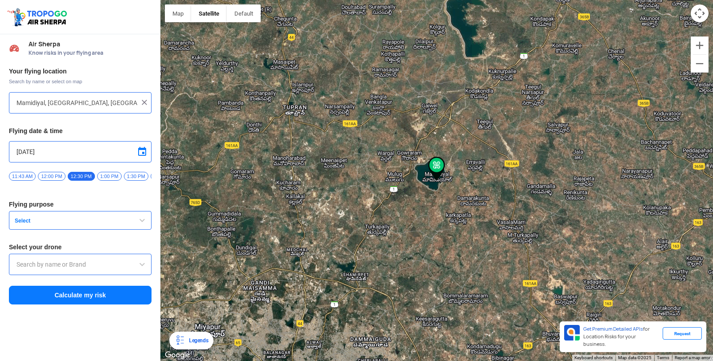
click at [147, 102] on img at bounding box center [144, 102] width 9 height 9
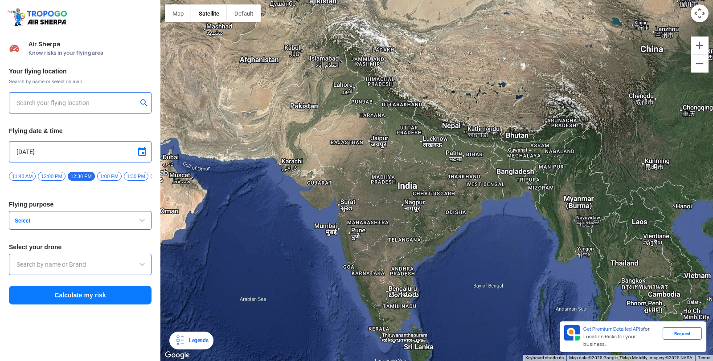
click at [106, 105] on input "text" at bounding box center [76, 103] width 121 height 11
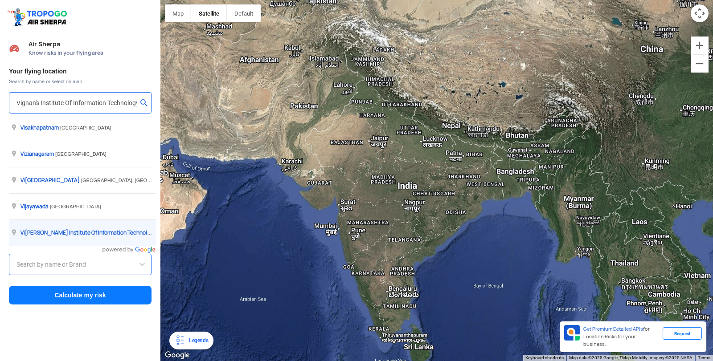
type input "[GEOGRAPHIC_DATA], [GEOGRAPHIC_DATA] 530049, [GEOGRAPHIC_DATA]"
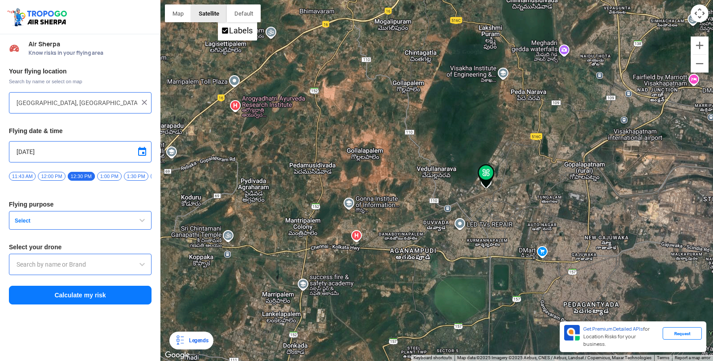
click at [215, 15] on button "Satellite" at bounding box center [209, 13] width 36 height 18
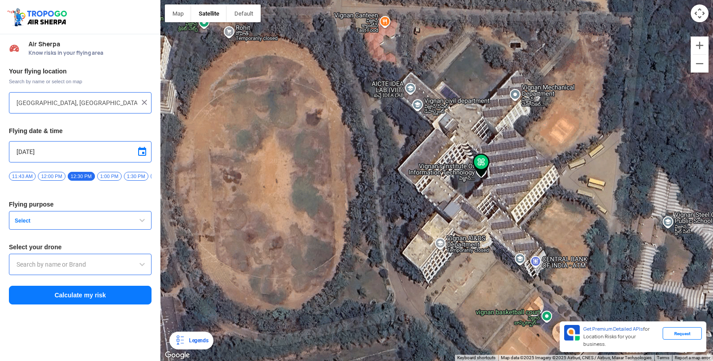
click at [103, 229] on button "Select" at bounding box center [80, 220] width 143 height 19
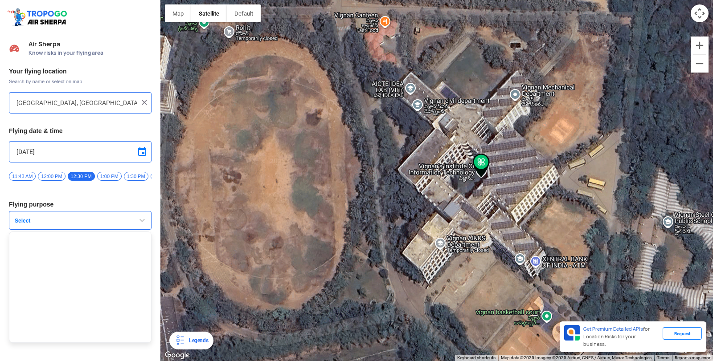
click at [120, 261] on ul at bounding box center [80, 287] width 143 height 111
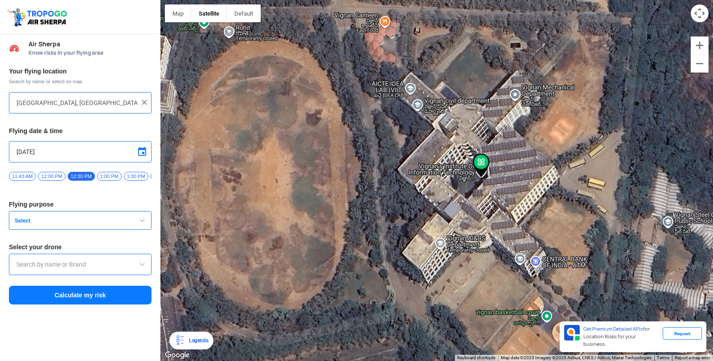
click at [120, 261] on div at bounding box center [80, 264] width 143 height 21
click at [125, 267] on input "text" at bounding box center [79, 264] width 127 height 11
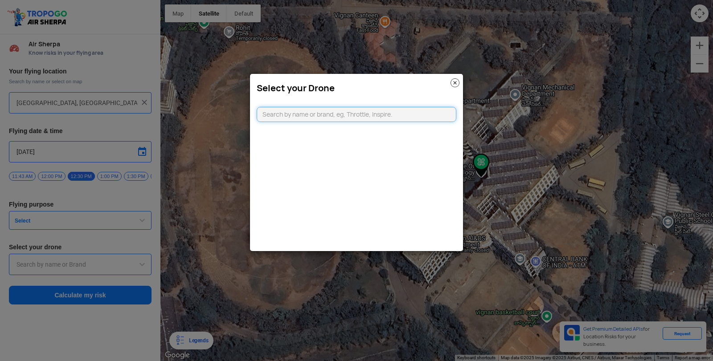
click at [321, 116] on input "text" at bounding box center [357, 114] width 200 height 15
type input "T"
click at [456, 84] on img at bounding box center [454, 82] width 9 height 9
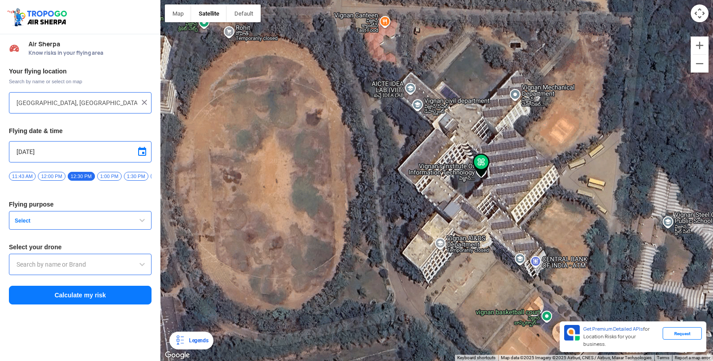
click at [110, 296] on button "Calculate my risk" at bounding box center [80, 295] width 143 height 19
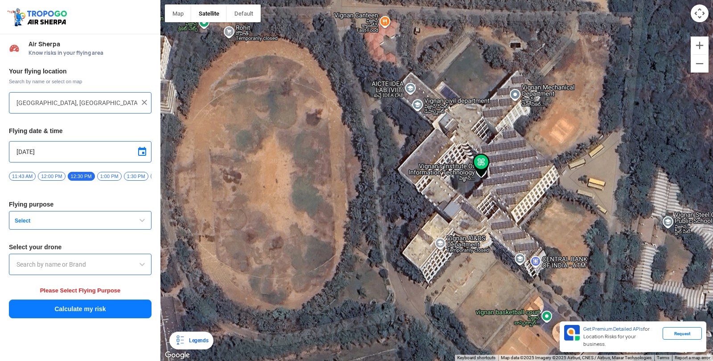
click at [139, 223] on span "button" at bounding box center [142, 220] width 11 height 11
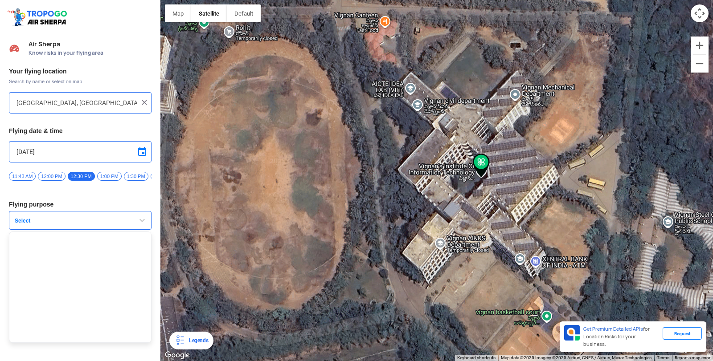
click at [139, 223] on span "button" at bounding box center [142, 220] width 11 height 11
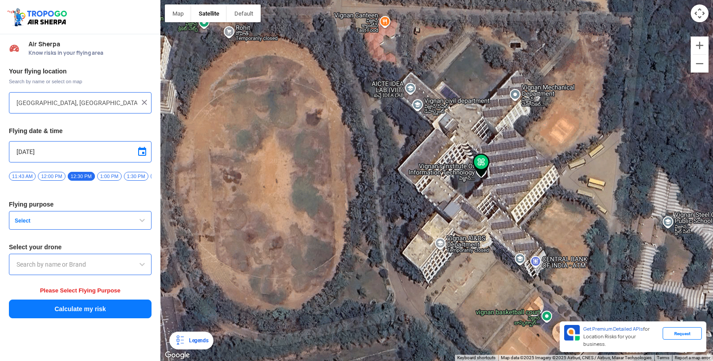
drag, startPoint x: 137, startPoint y: 223, endPoint x: 131, endPoint y: 227, distance: 6.7
click at [131, 227] on button "Select" at bounding box center [80, 220] width 143 height 19
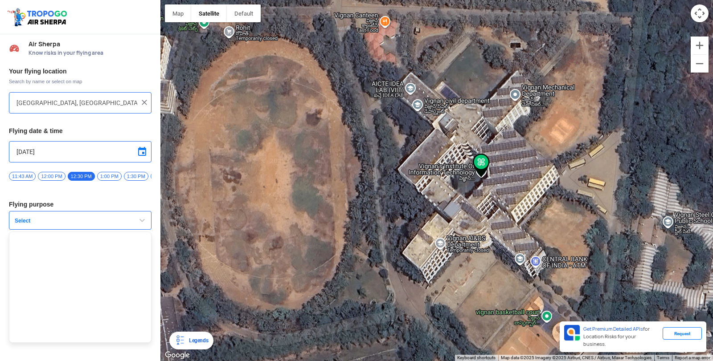
click at [139, 225] on span "button" at bounding box center [142, 220] width 11 height 11
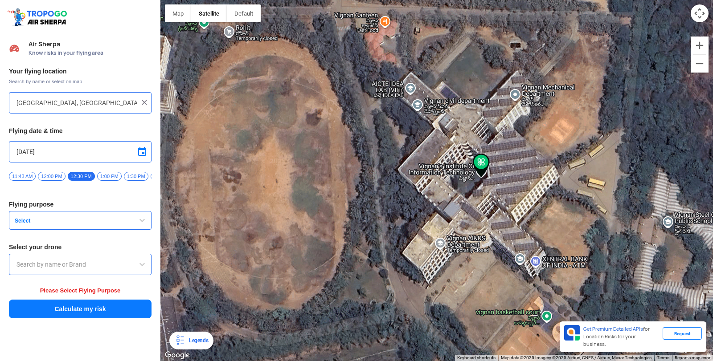
click at [48, 176] on span "12:00 PM" at bounding box center [51, 176] width 27 height 9
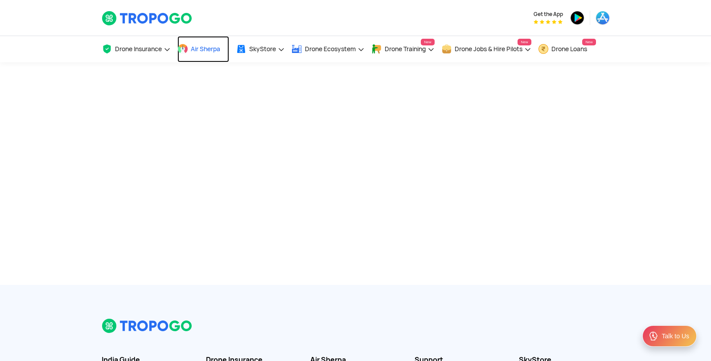
click at [209, 51] on span "Air Sherpa" at bounding box center [205, 48] width 29 height 7
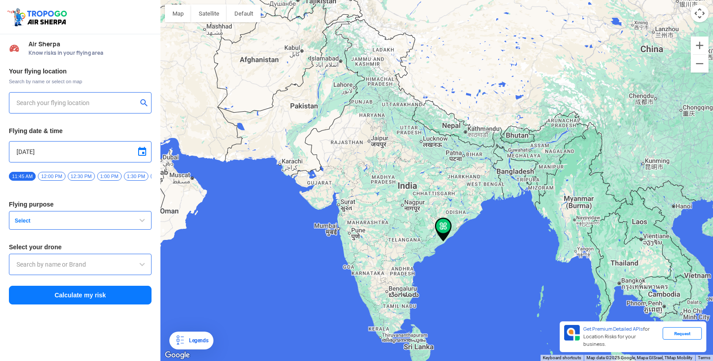
type input "[GEOGRAPHIC_DATA], [GEOGRAPHIC_DATA] 530049, [GEOGRAPHIC_DATA]"
click at [213, 18] on button "Satellite" at bounding box center [209, 13] width 36 height 18
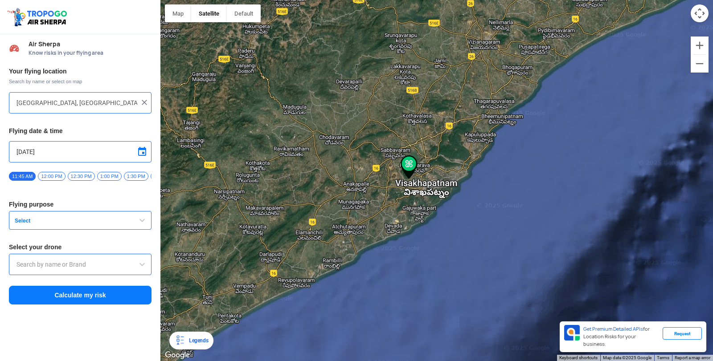
drag, startPoint x: 476, startPoint y: 278, endPoint x: 514, endPoint y: 181, distance: 104.1
click at [514, 181] on div at bounding box center [436, 180] width 552 height 361
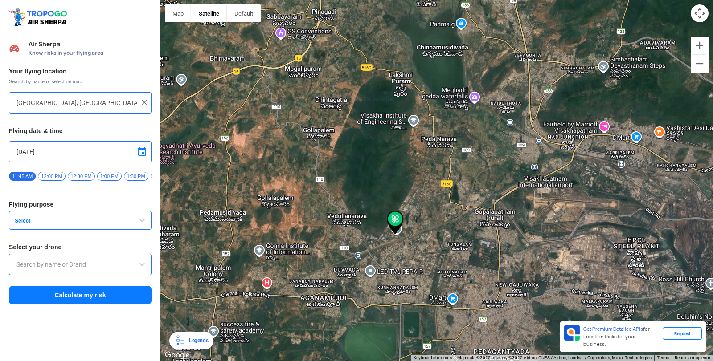
drag, startPoint x: 327, startPoint y: 167, endPoint x: 595, endPoint y: 174, distance: 268.8
click at [595, 174] on div at bounding box center [436, 180] width 552 height 361
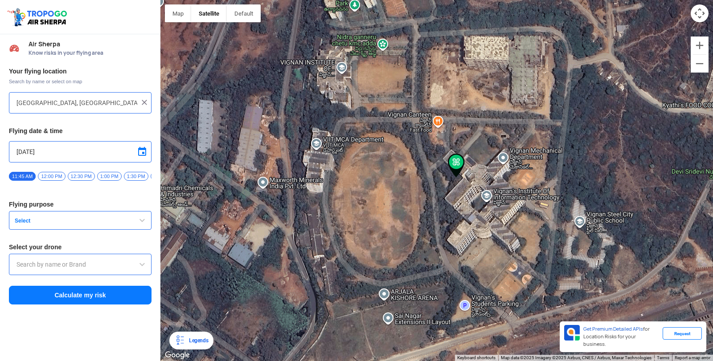
drag, startPoint x: 461, startPoint y: 246, endPoint x: 442, endPoint y: 112, distance: 135.5
click at [442, 112] on div at bounding box center [436, 180] width 552 height 361
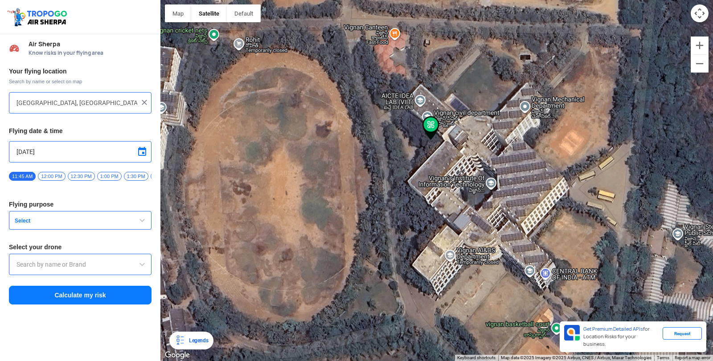
click at [139, 223] on span "button" at bounding box center [142, 220] width 11 height 11
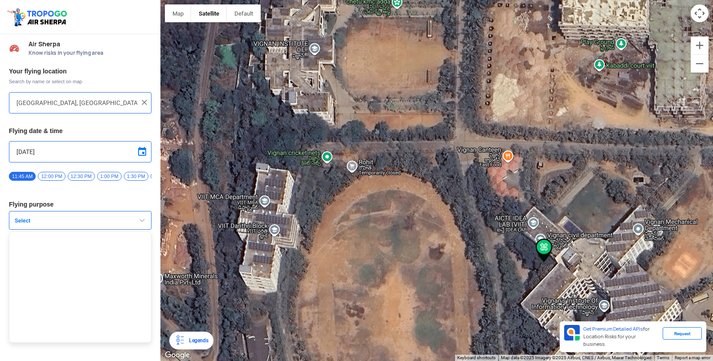
drag, startPoint x: 297, startPoint y: 177, endPoint x: 421, endPoint y: 237, distance: 137.7
click at [421, 237] on div at bounding box center [436, 180] width 552 height 361
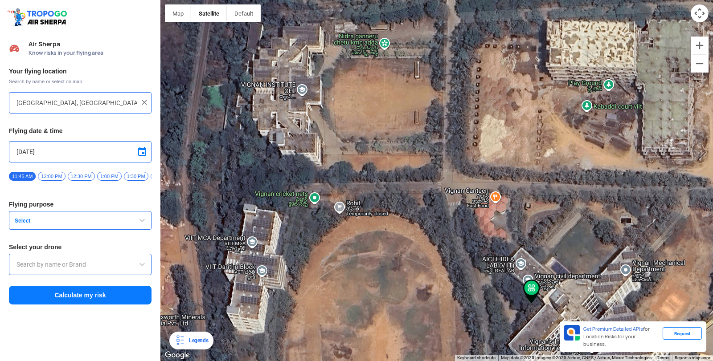
drag, startPoint x: 421, startPoint y: 237, endPoint x: 407, endPoint y: 282, distance: 46.1
click at [407, 282] on div at bounding box center [436, 180] width 552 height 361
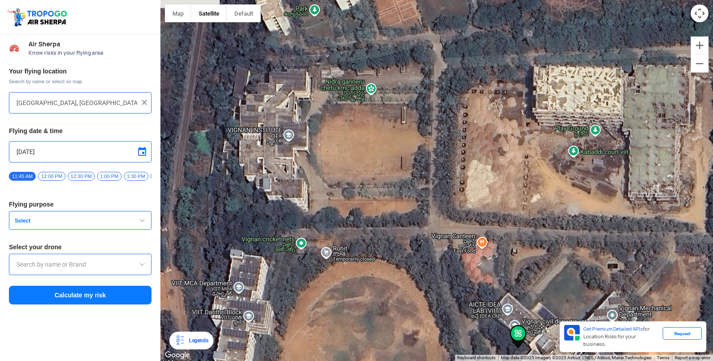
drag, startPoint x: 402, startPoint y: 163, endPoint x: 389, endPoint y: 209, distance: 48.2
click at [389, 209] on div at bounding box center [436, 180] width 552 height 361
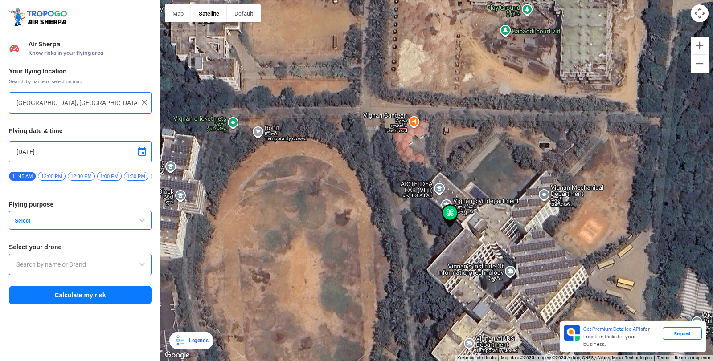
drag, startPoint x: 514, startPoint y: 244, endPoint x: 450, endPoint y: 86, distance: 170.9
click at [450, 86] on div at bounding box center [436, 180] width 552 height 361
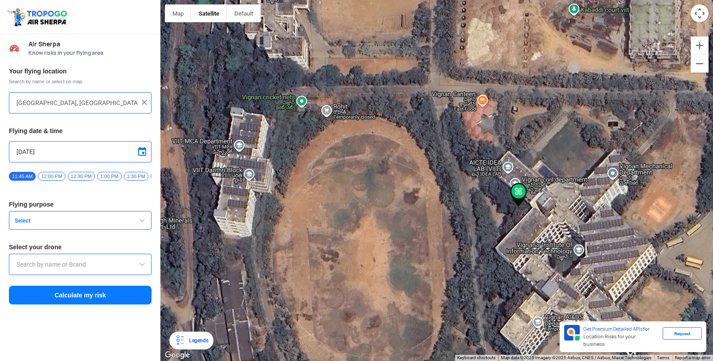
drag, startPoint x: 369, startPoint y: 185, endPoint x: 432, endPoint y: 221, distance: 72.8
click at [432, 221] on div at bounding box center [436, 180] width 552 height 361
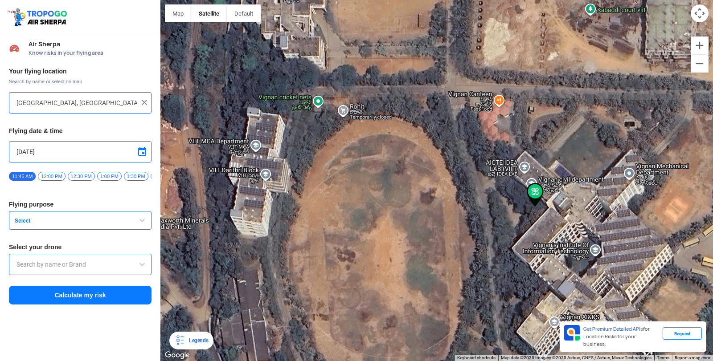
drag, startPoint x: 359, startPoint y: 194, endPoint x: 392, endPoint y: 194, distance: 33.4
click at [392, 194] on div at bounding box center [436, 180] width 552 height 361
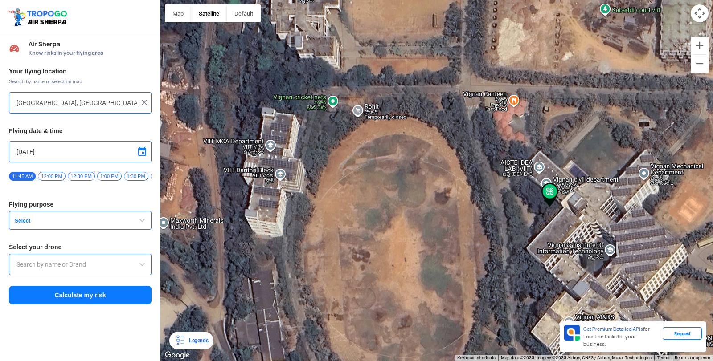
click at [148, 221] on button "Select" at bounding box center [80, 220] width 143 height 19
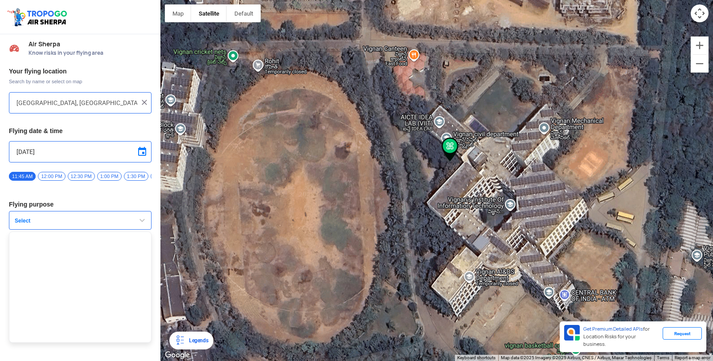
drag, startPoint x: 446, startPoint y: 258, endPoint x: 345, endPoint y: 212, distance: 110.8
click at [345, 212] on div at bounding box center [436, 180] width 552 height 361
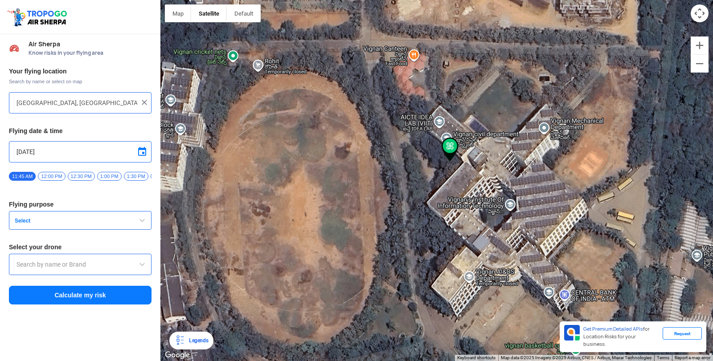
click at [128, 265] on input "text" at bounding box center [79, 264] width 127 height 11
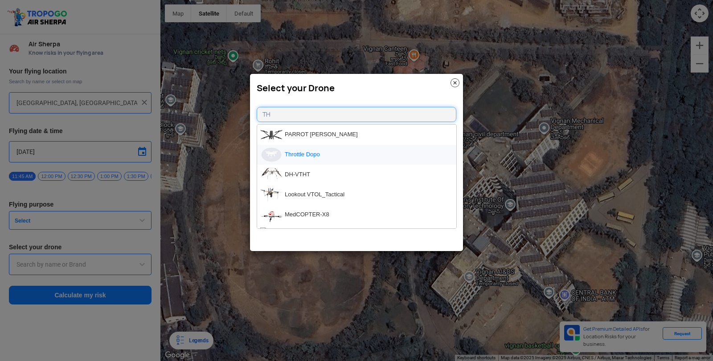
type input "TH"
click at [304, 153] on li "Throttle Dopo" at bounding box center [356, 155] width 199 height 20
type input "Throttle Dopo"
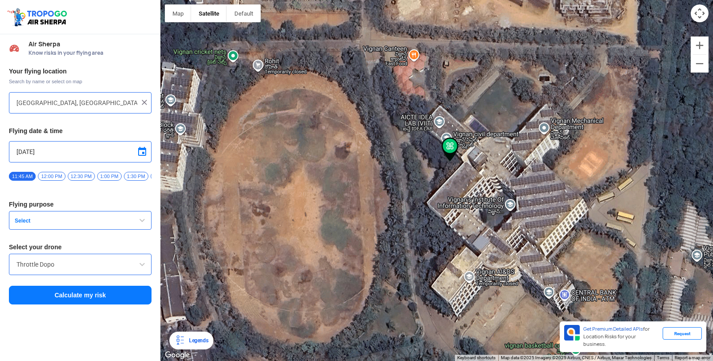
click at [139, 221] on span "button" at bounding box center [142, 220] width 11 height 11
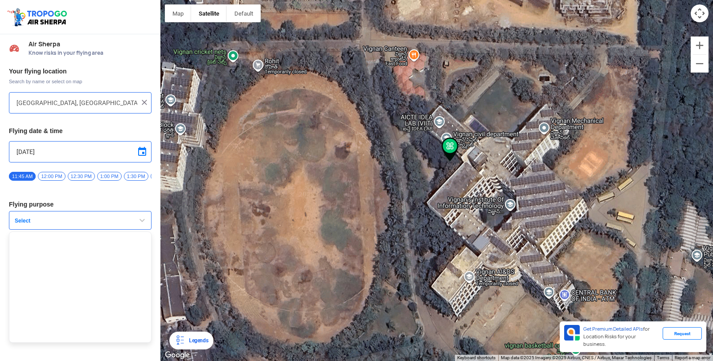
click at [187, 252] on div at bounding box center [436, 180] width 552 height 361
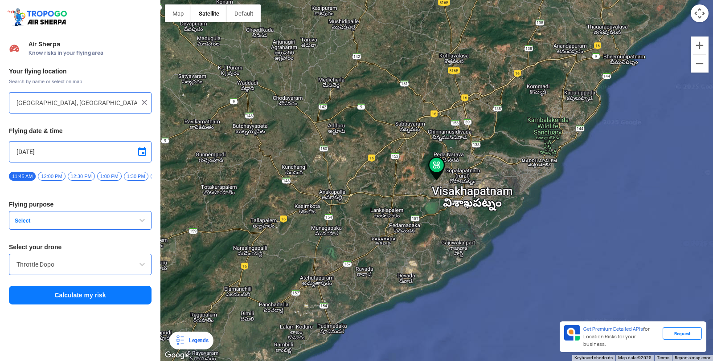
click at [124, 295] on button "Calculate my risk" at bounding box center [80, 295] width 143 height 19
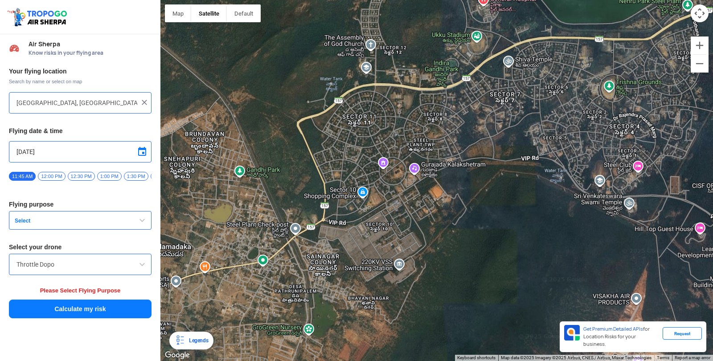
click at [418, 227] on div at bounding box center [436, 180] width 552 height 361
click at [519, 147] on div at bounding box center [436, 180] width 552 height 361
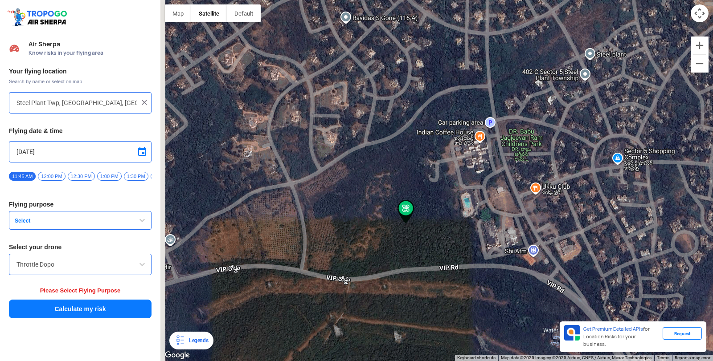
drag, startPoint x: 511, startPoint y: 274, endPoint x: 686, endPoint y: 229, distance: 180.7
click at [686, 229] on div at bounding box center [436, 180] width 552 height 361
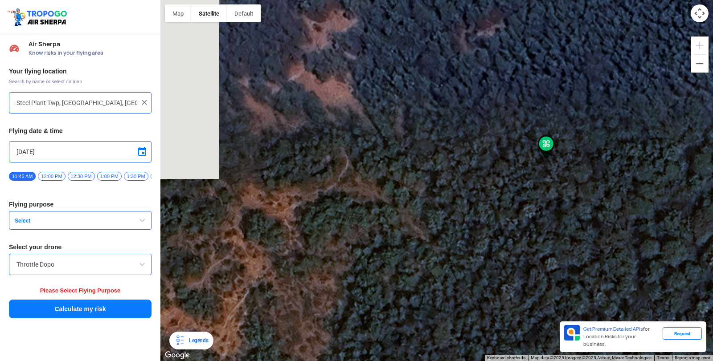
drag, startPoint x: 420, startPoint y: 227, endPoint x: 604, endPoint y: 206, distance: 184.7
click at [604, 206] on div at bounding box center [436, 180] width 552 height 361
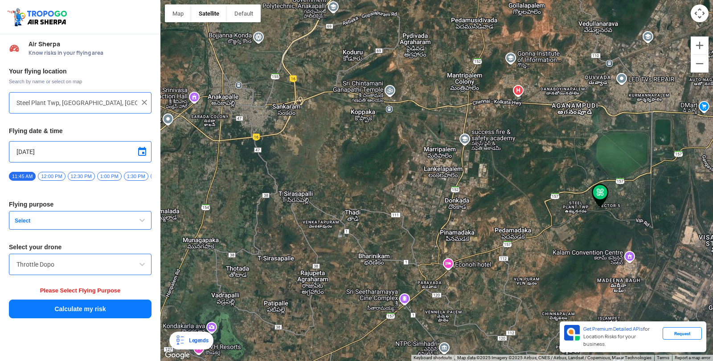
click at [458, 146] on div at bounding box center [436, 180] width 552 height 361
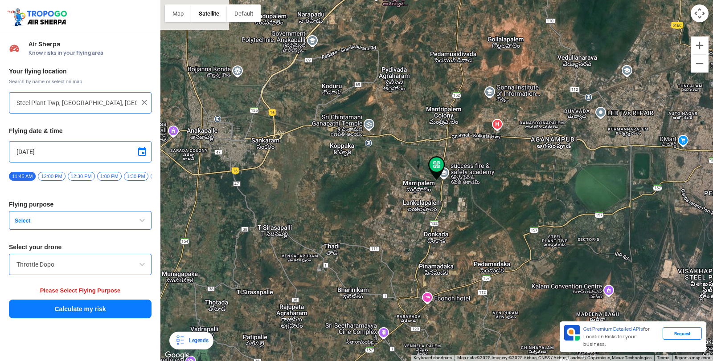
type input "[GEOGRAPHIC_DATA], [GEOGRAPHIC_DATA], [GEOGRAPHIC_DATA]"
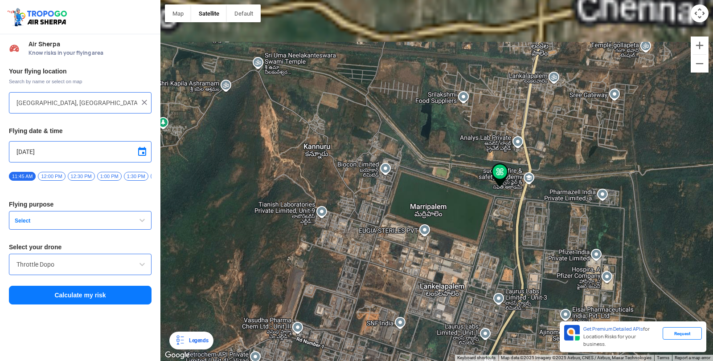
drag, startPoint x: 506, startPoint y: 106, endPoint x: 489, endPoint y: 215, distance: 110.1
click at [489, 215] on div at bounding box center [436, 180] width 552 height 361
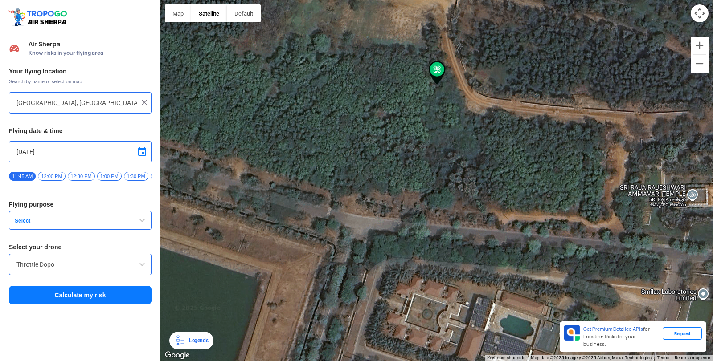
click at [145, 105] on img at bounding box center [144, 102] width 9 height 9
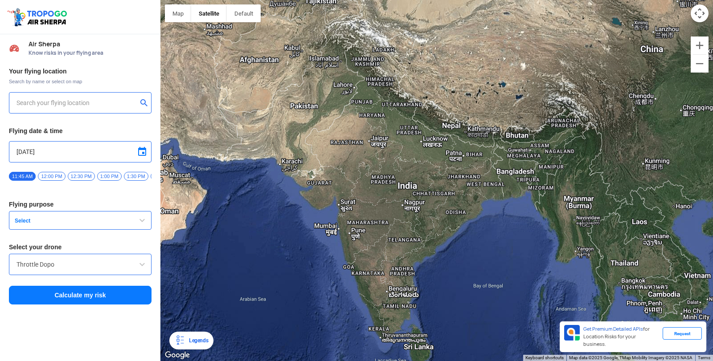
click at [106, 103] on input "text" at bounding box center [76, 103] width 121 height 11
type input "[STREET_ADDRESS]"
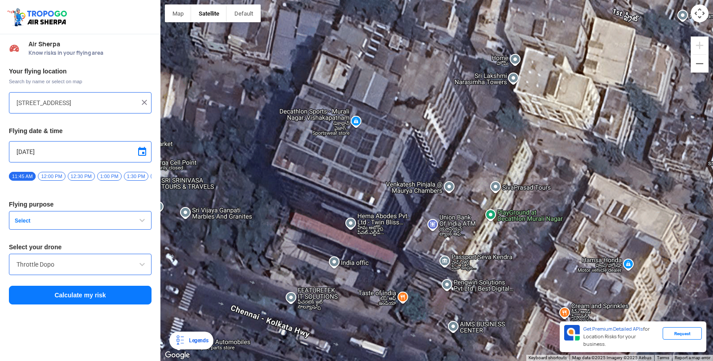
drag, startPoint x: 349, startPoint y: 233, endPoint x: 371, endPoint y: 177, distance: 60.0
click at [371, 177] on div at bounding box center [436, 180] width 552 height 361
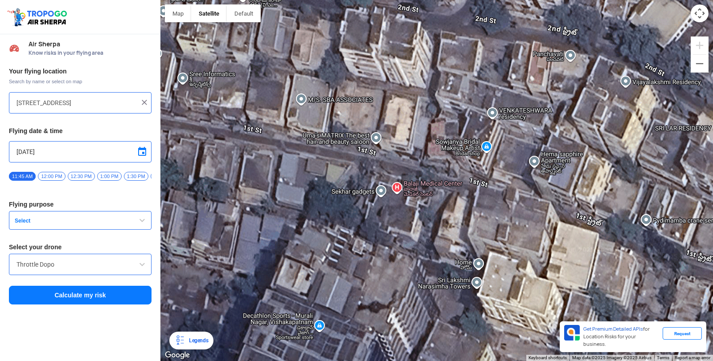
drag, startPoint x: 408, startPoint y: 132, endPoint x: 371, endPoint y: 337, distance: 208.6
click at [371, 337] on div at bounding box center [436, 180] width 552 height 361
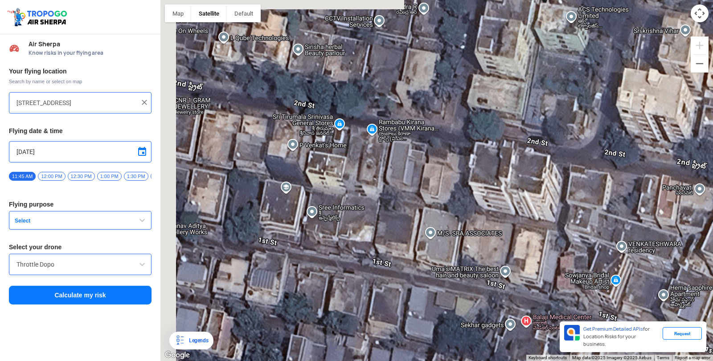
drag, startPoint x: 394, startPoint y: 171, endPoint x: 524, endPoint y: 305, distance: 186.8
click at [524, 305] on div at bounding box center [436, 180] width 552 height 361
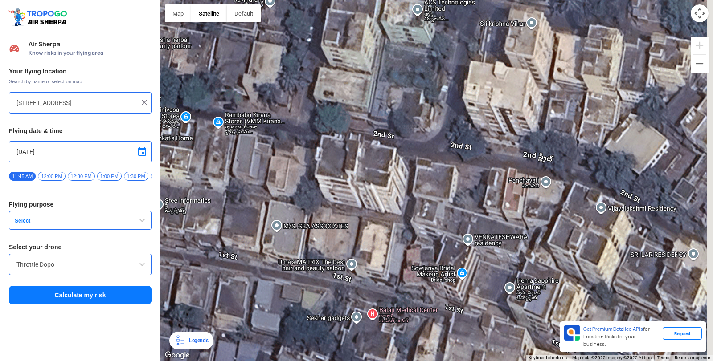
drag, startPoint x: 460, startPoint y: 195, endPoint x: 305, endPoint y: 188, distance: 155.2
click at [305, 188] on div at bounding box center [436, 180] width 552 height 361
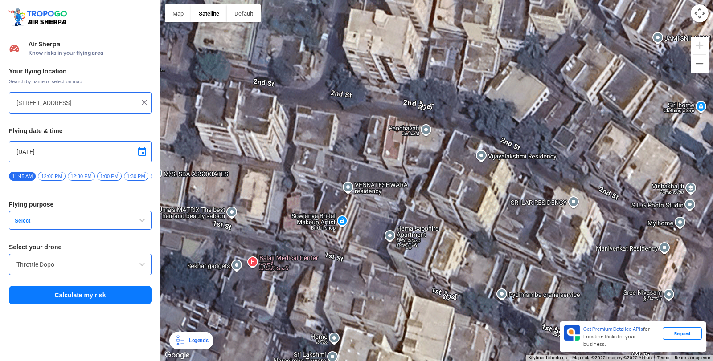
drag, startPoint x: 438, startPoint y: 217, endPoint x: 318, endPoint y: 164, distance: 131.3
click at [318, 164] on div at bounding box center [436, 180] width 552 height 361
